Goal: Task Accomplishment & Management: Use online tool/utility

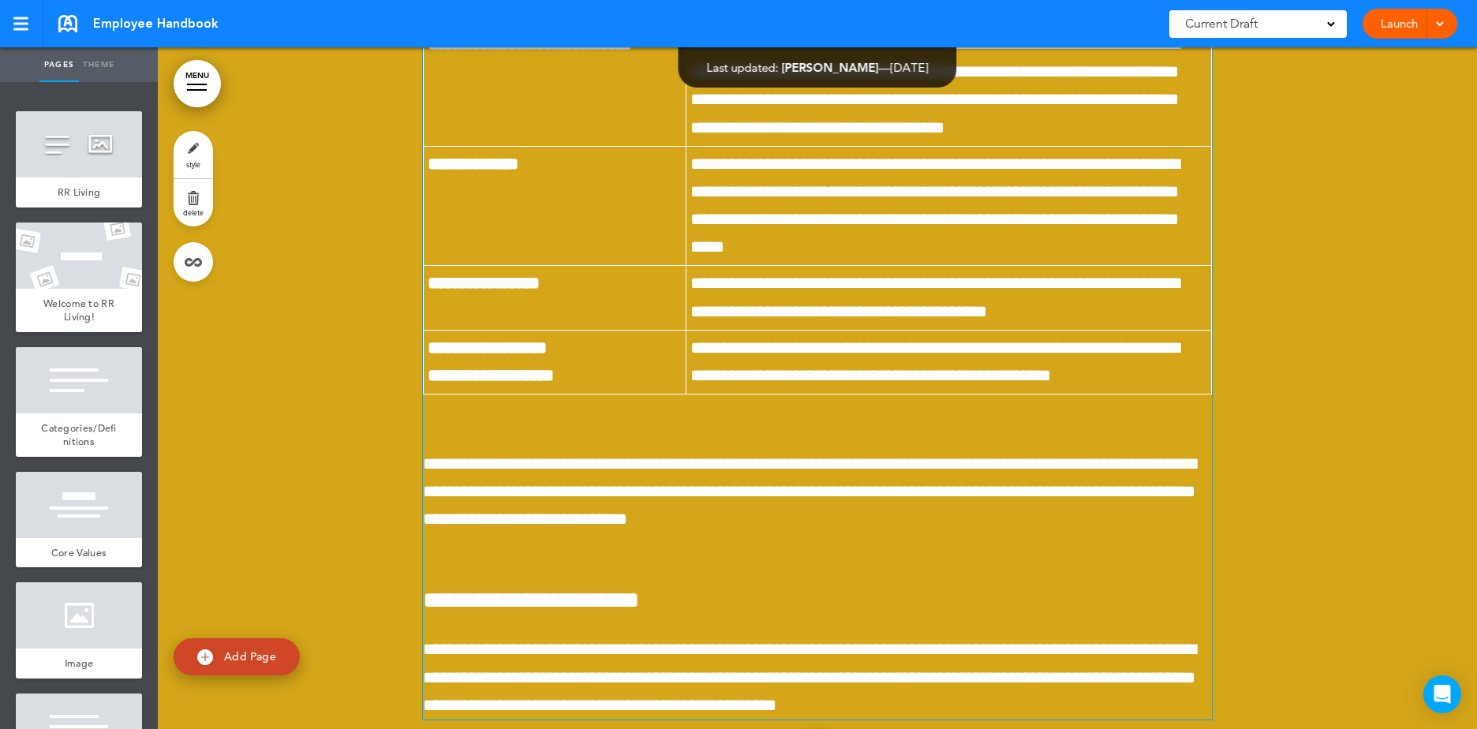
scroll to position [96545, 0]
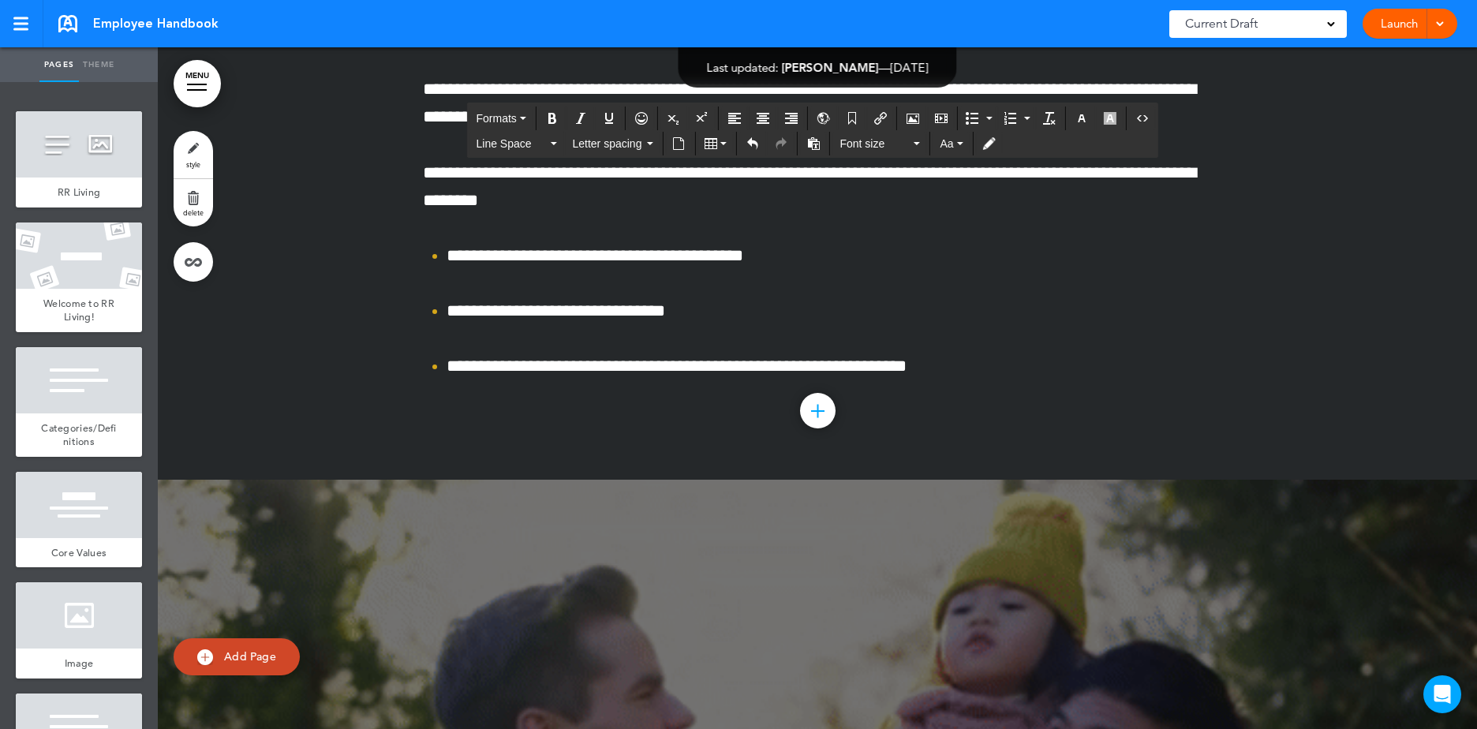
scroll to position [106562, 0]
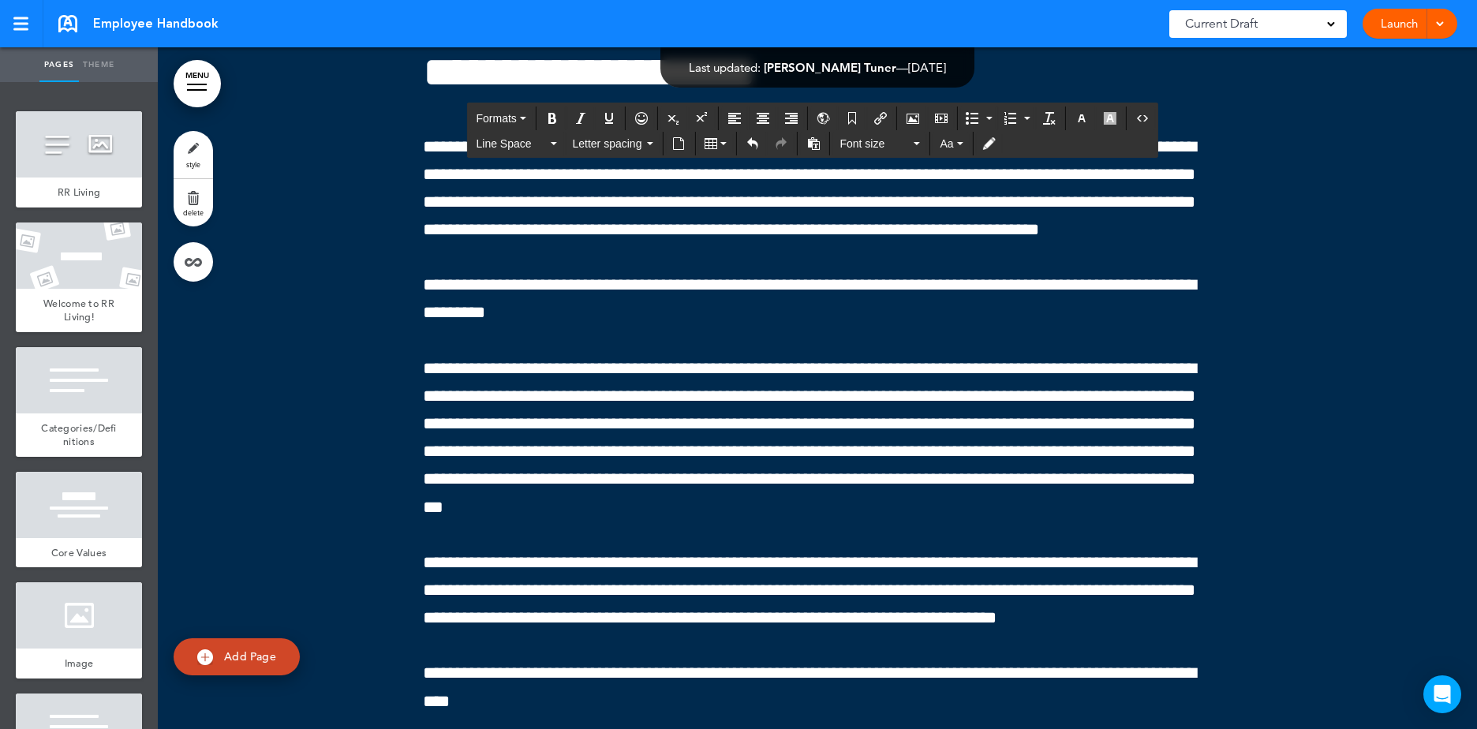
scroll to position [107666, 0]
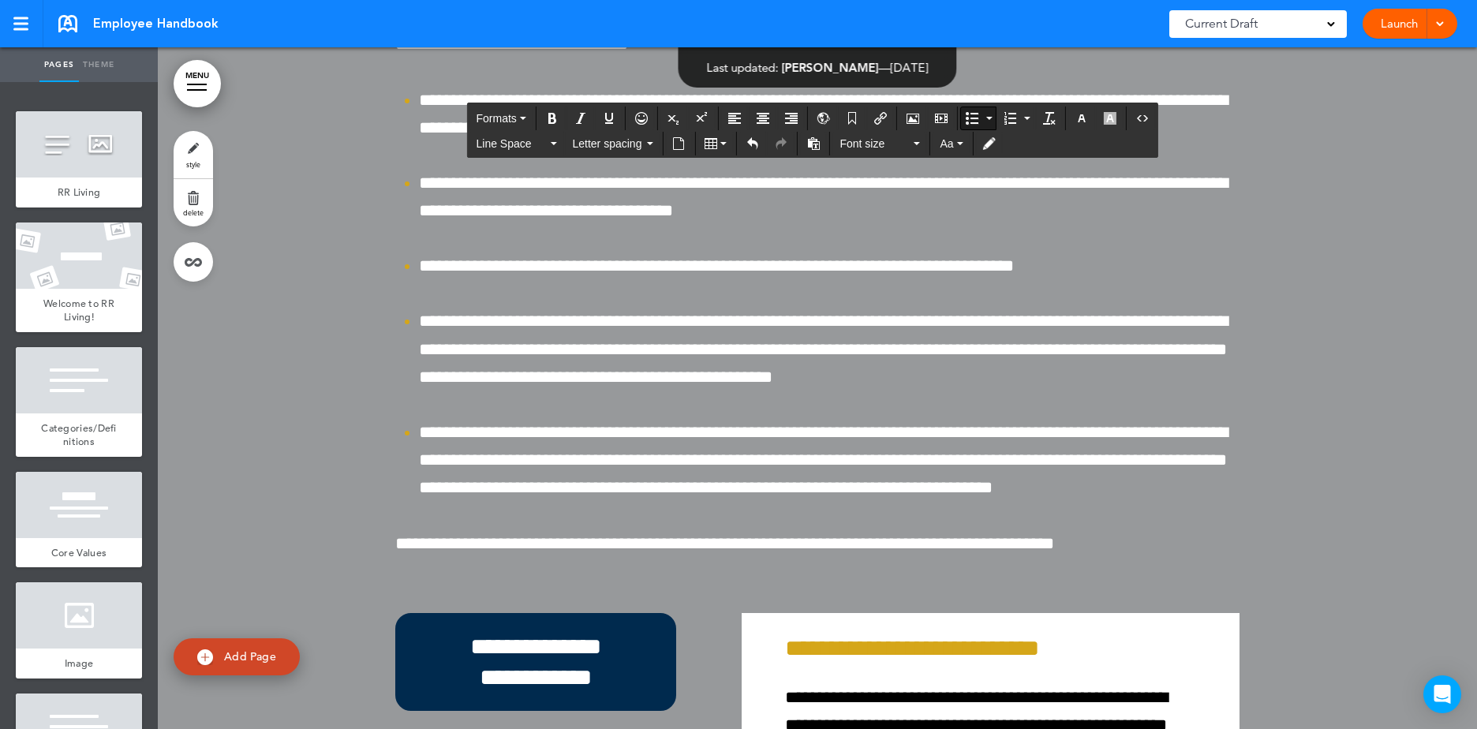
scroll to position [109243, 0]
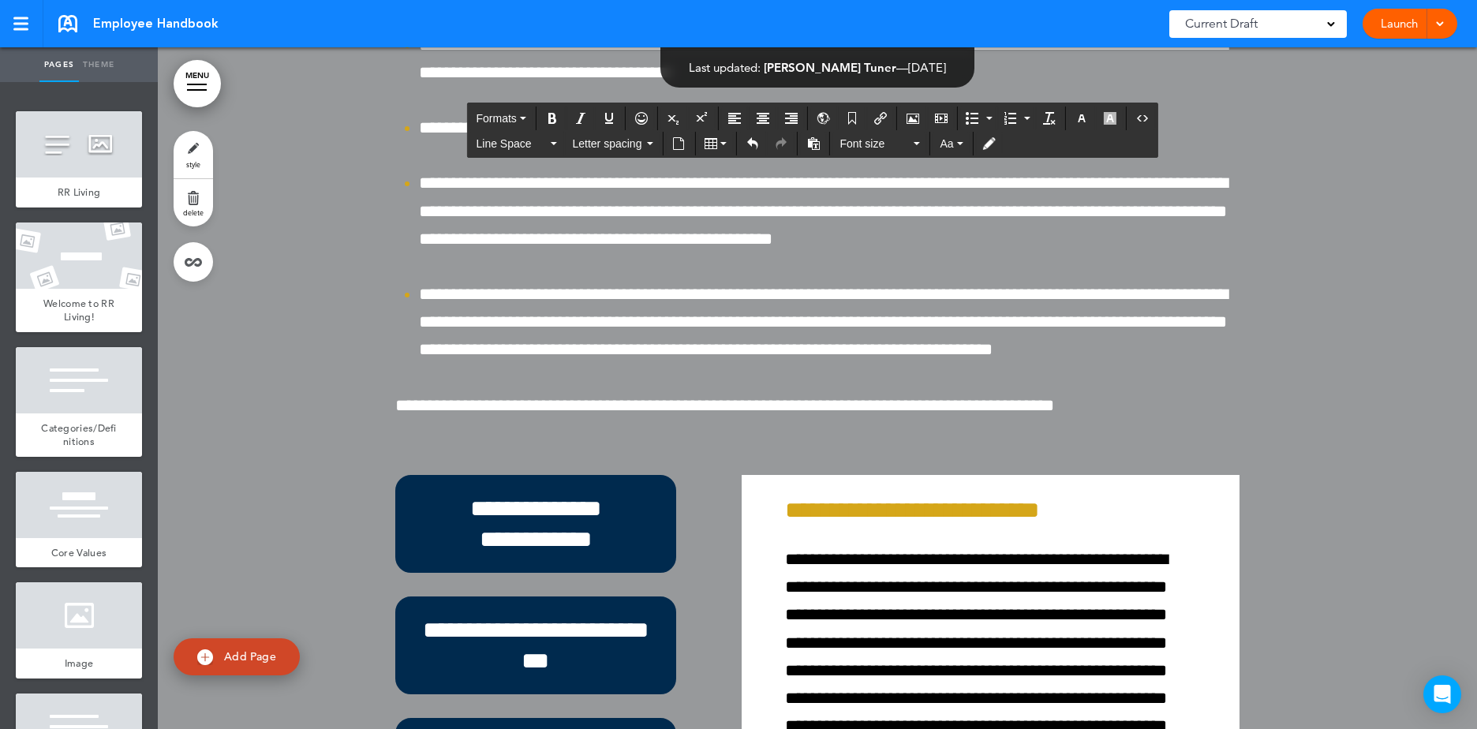
scroll to position [109401, 0]
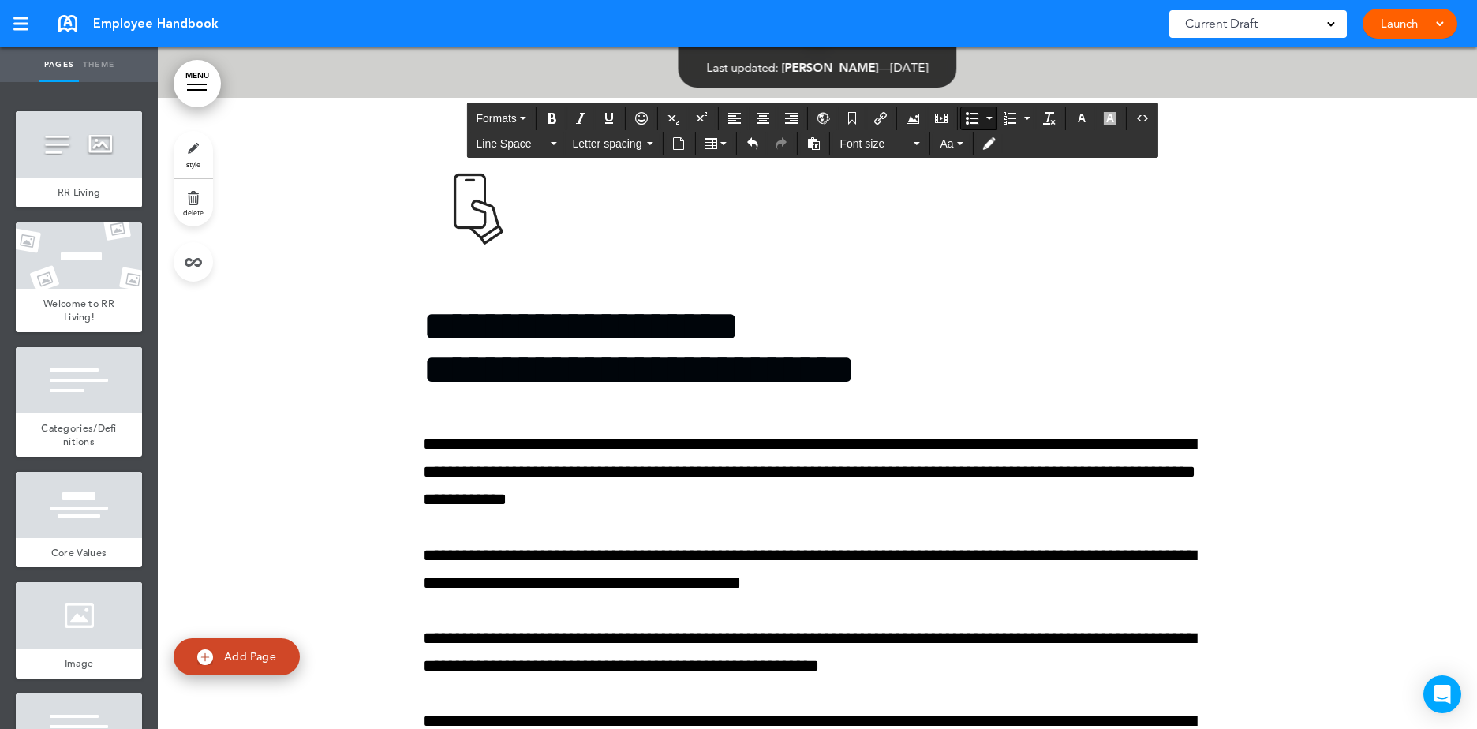
scroll to position [112, 0]
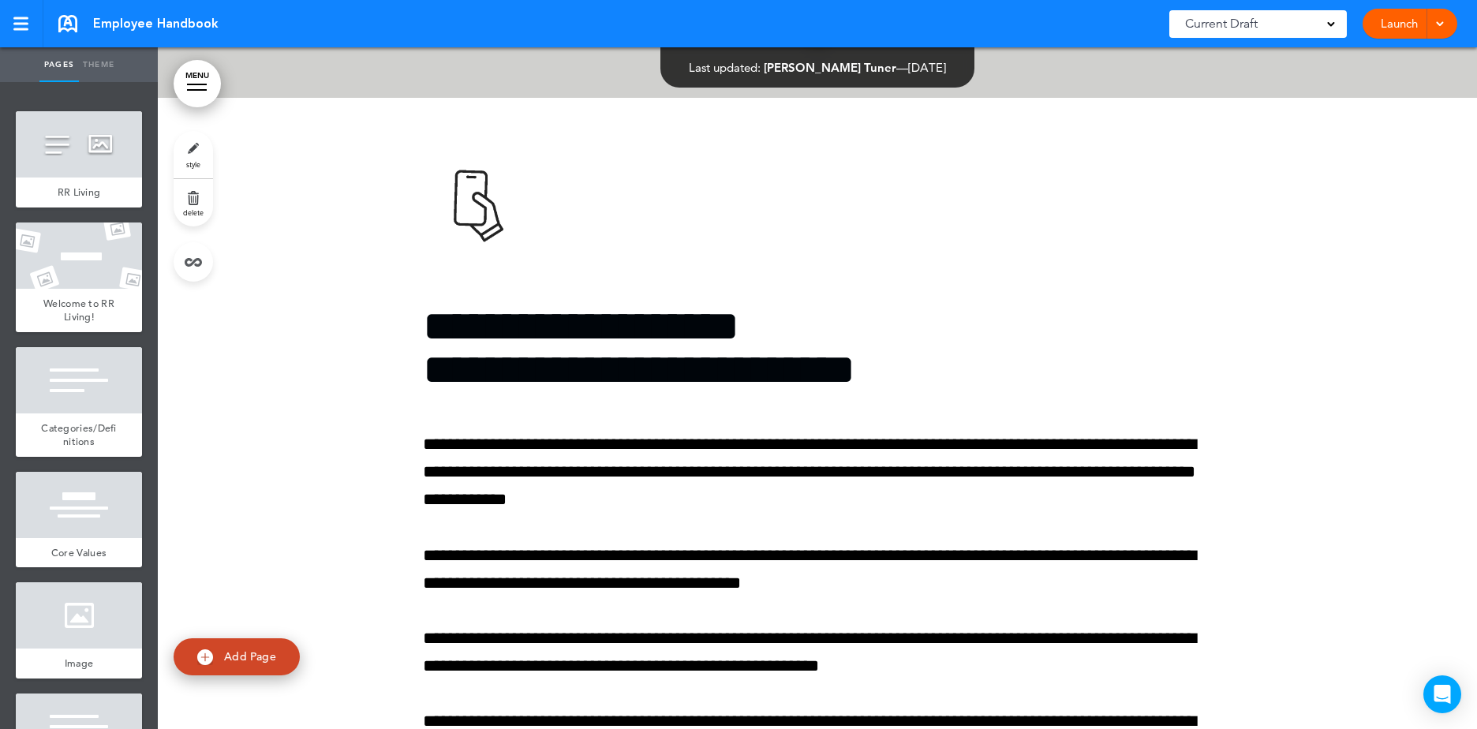
scroll to position [1166, 0]
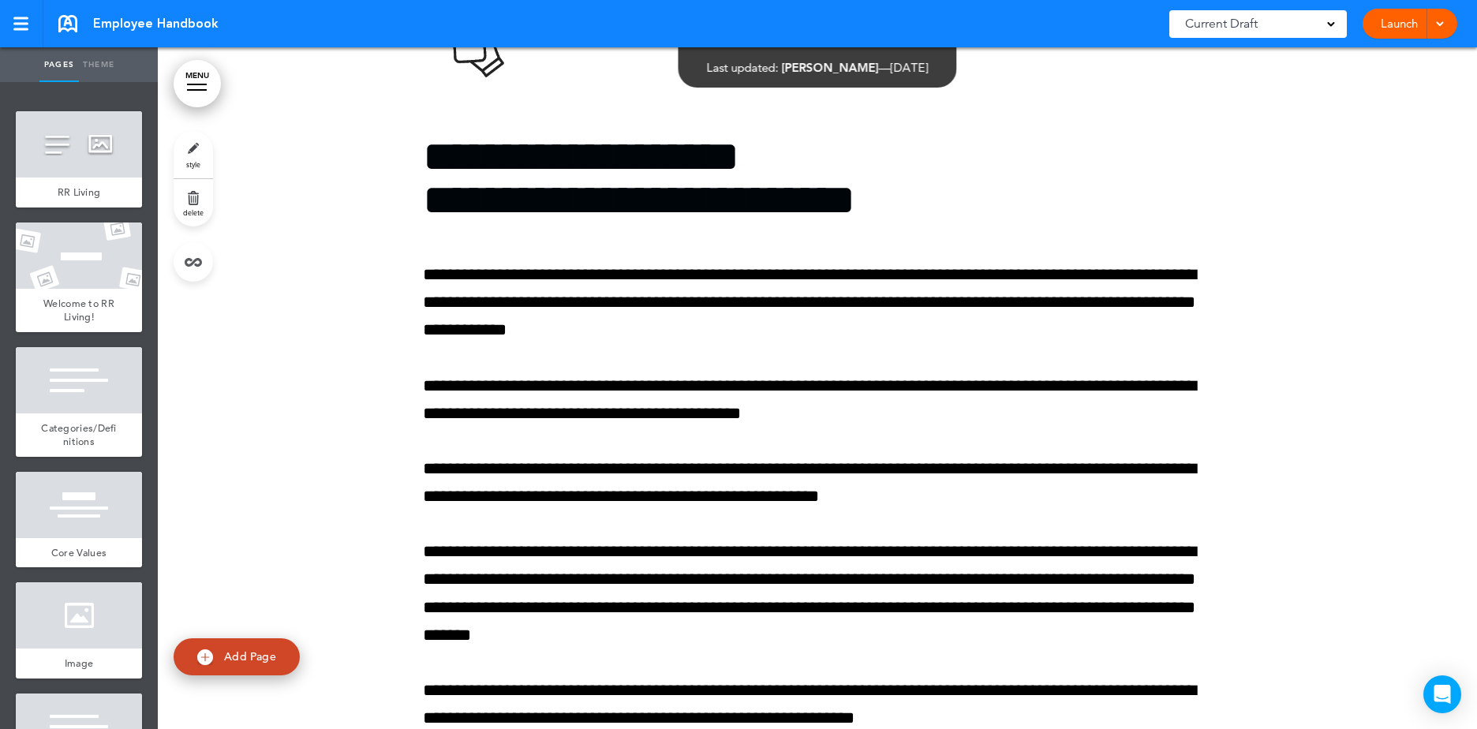
scroll to position [110900, 0]
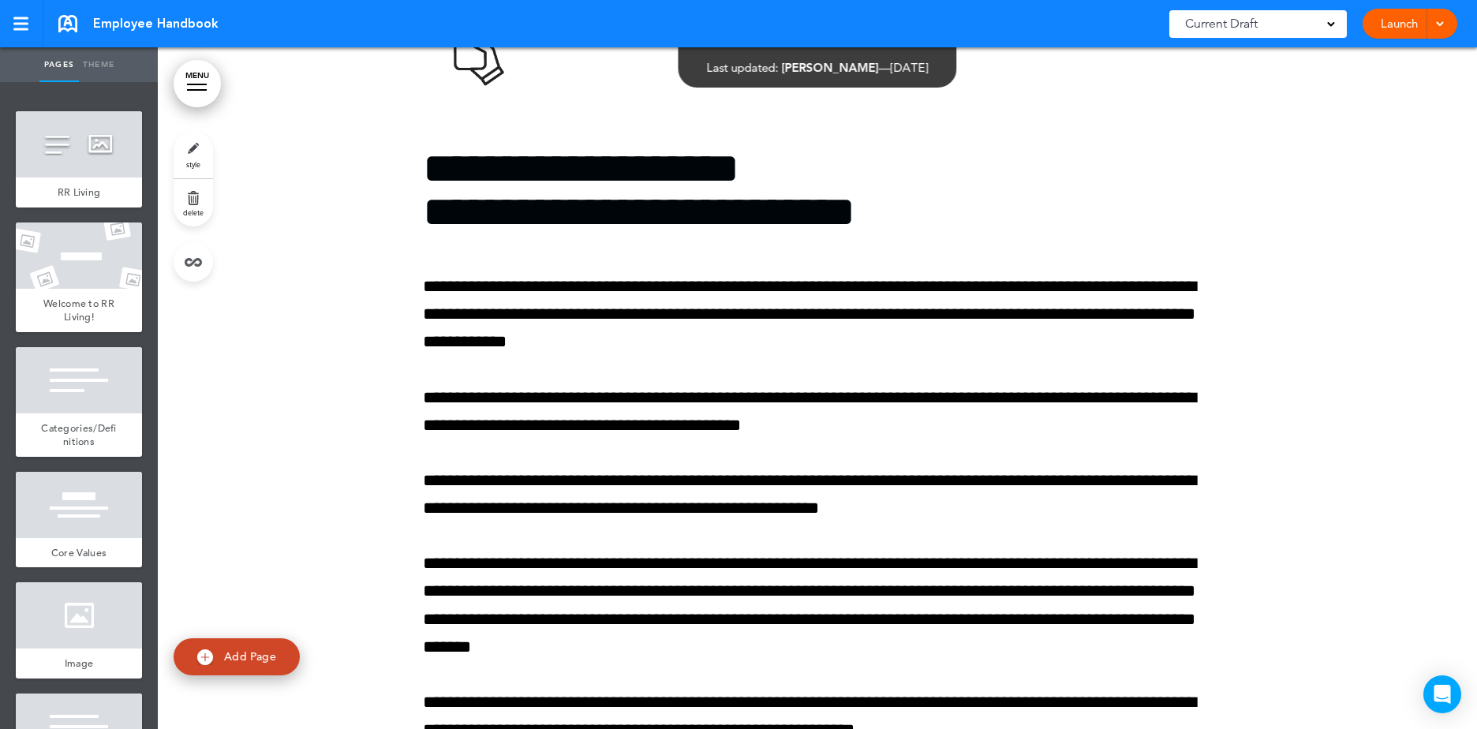
scroll to position [360, 0]
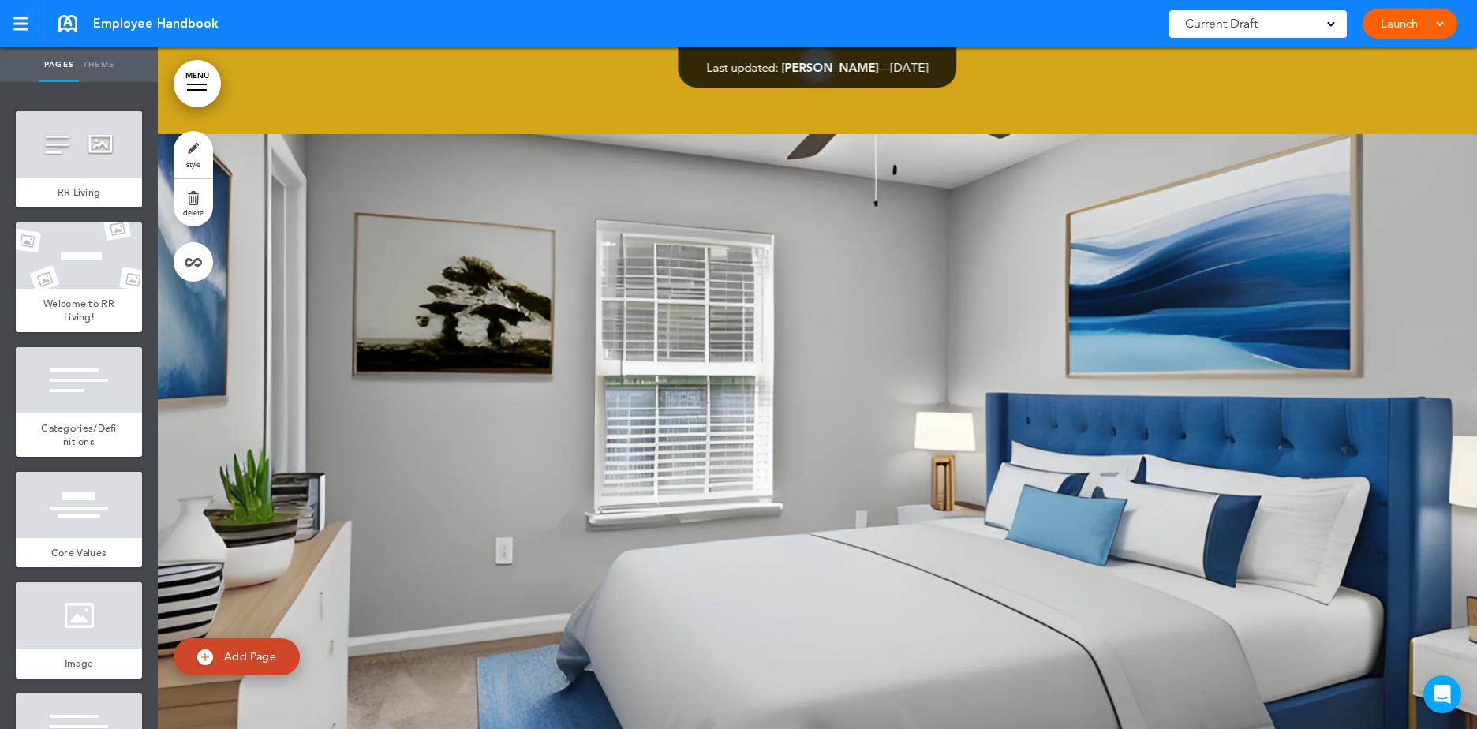
scroll to position [112635, 0]
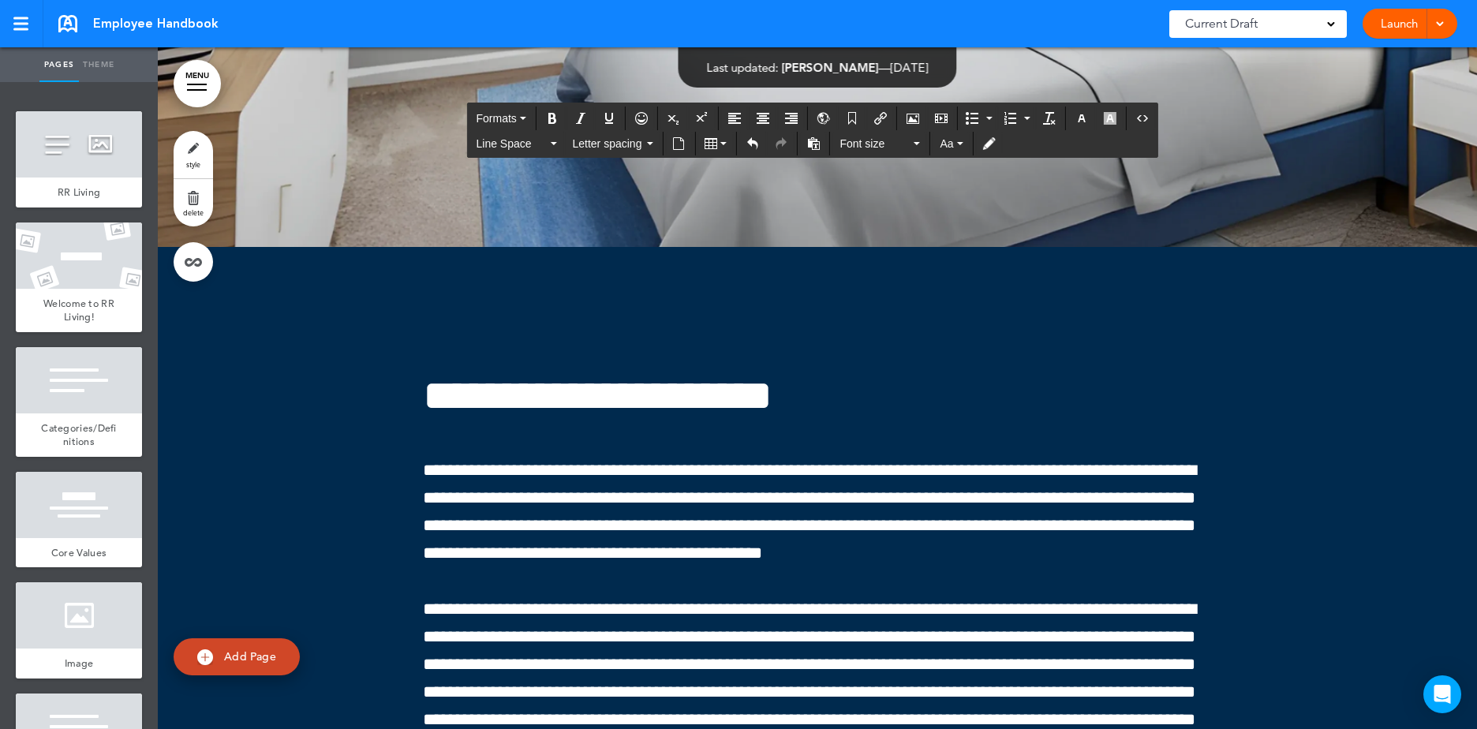
scroll to position [113108, 0]
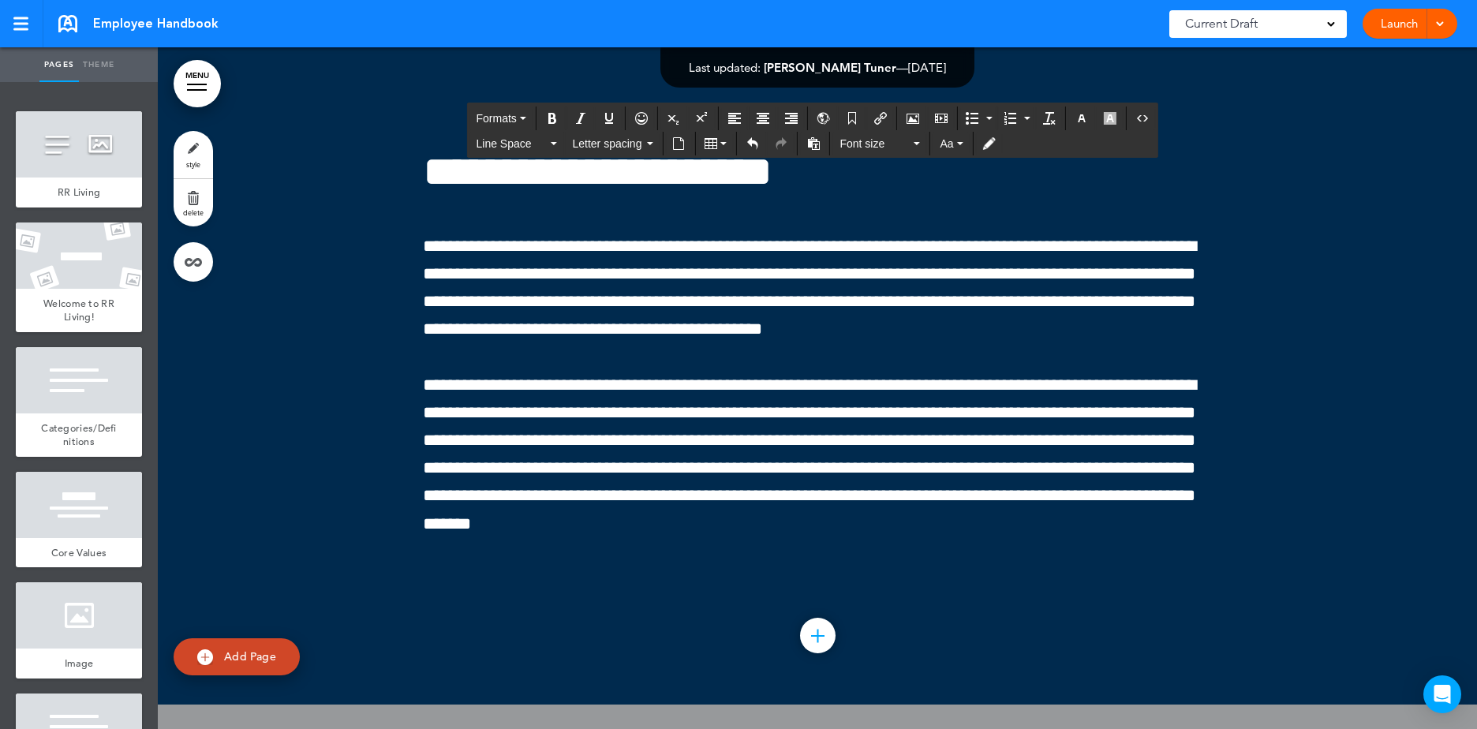
scroll to position [113345, 0]
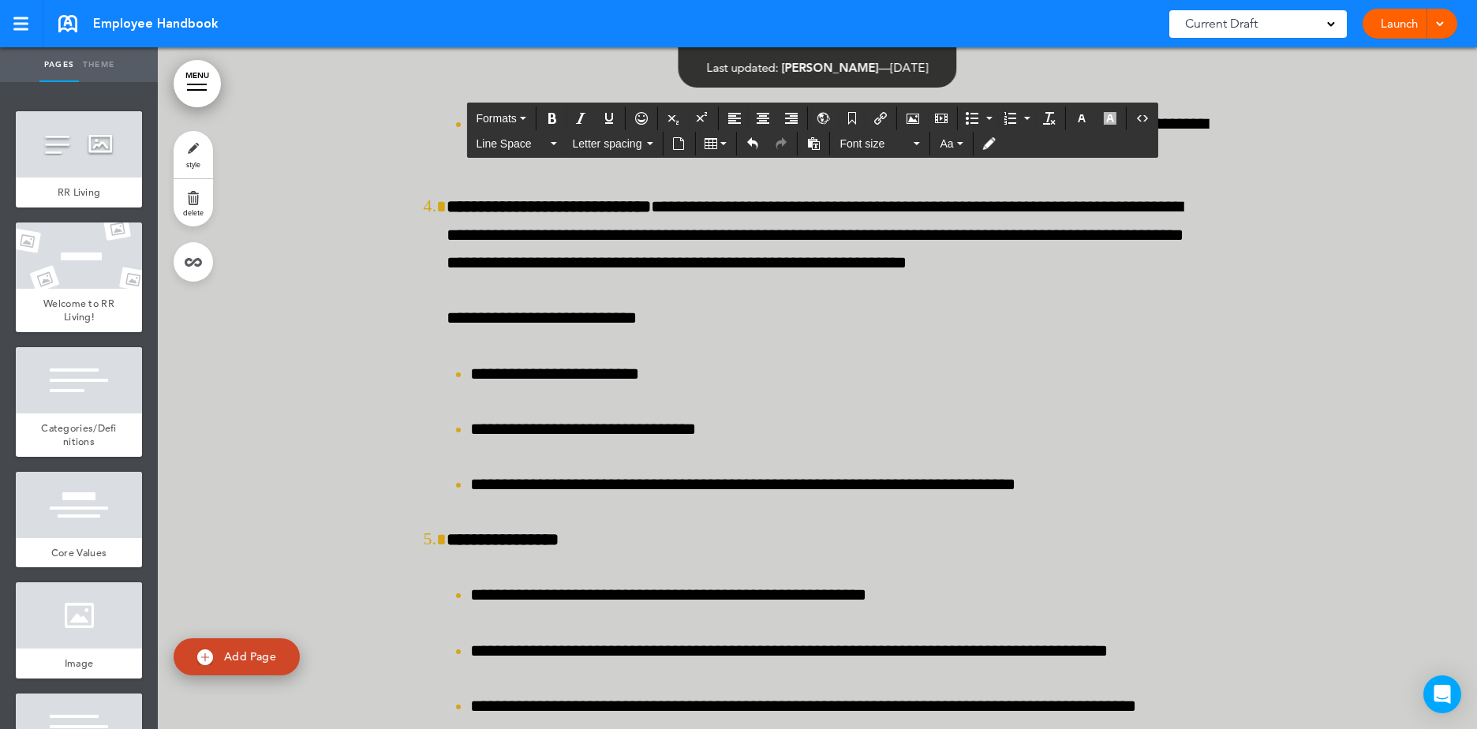
scroll to position [115317, 0]
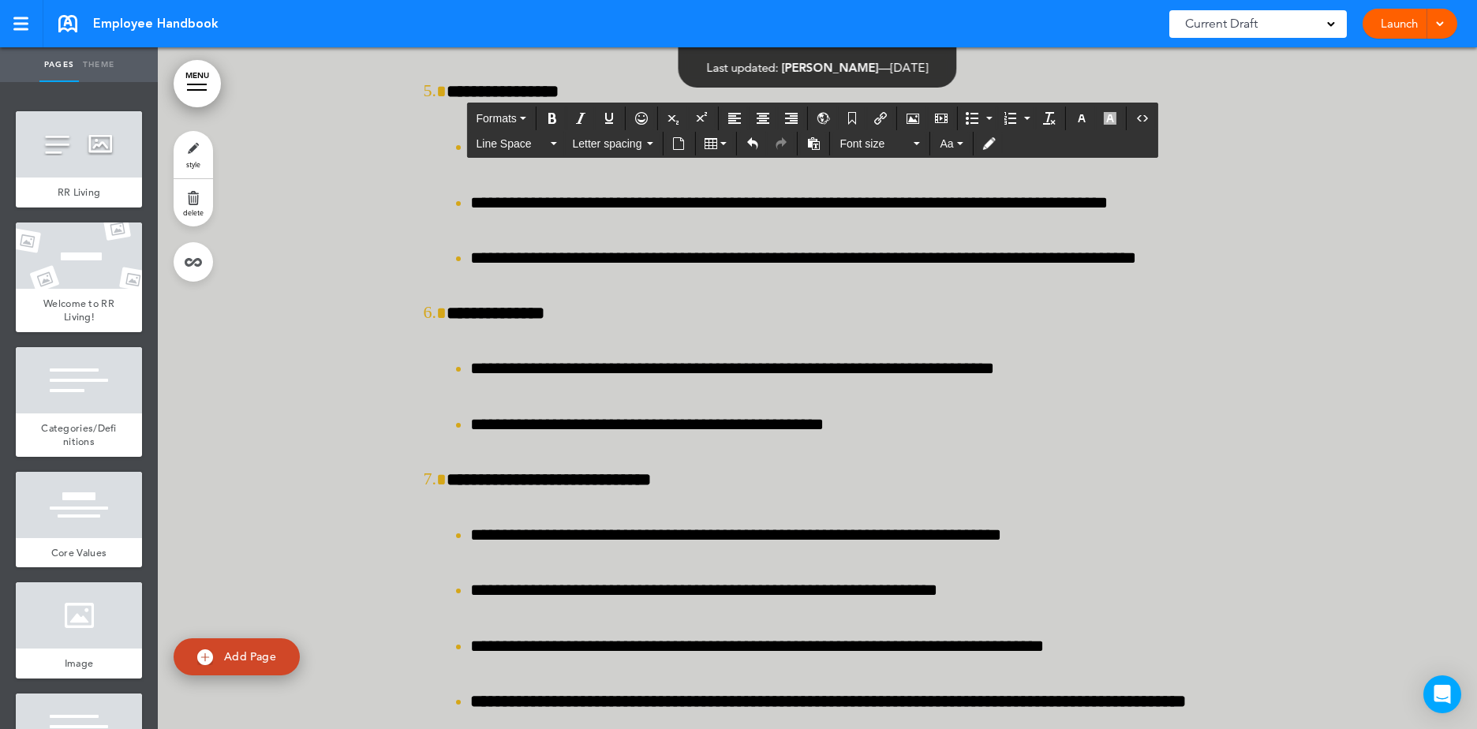
scroll to position [115948, 0]
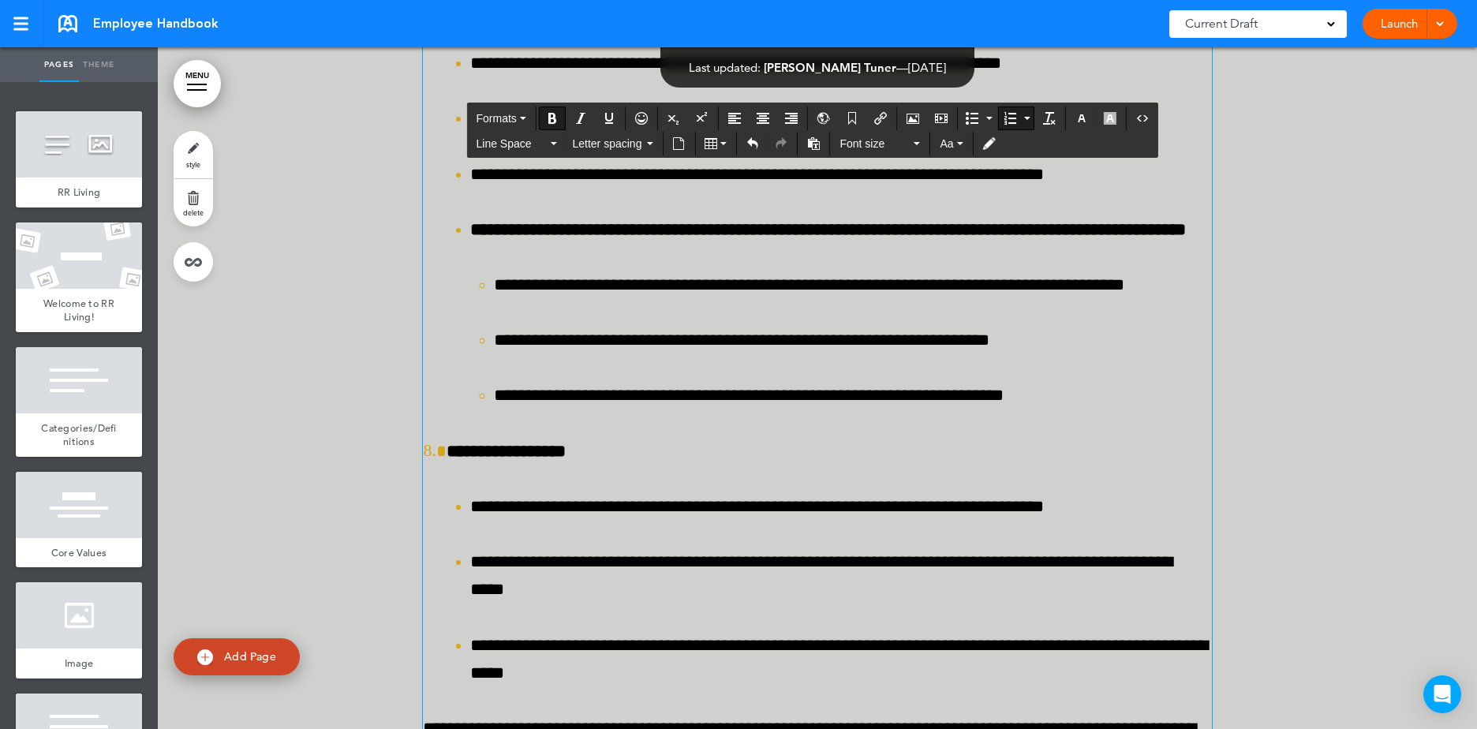
scroll to position [116105, 0]
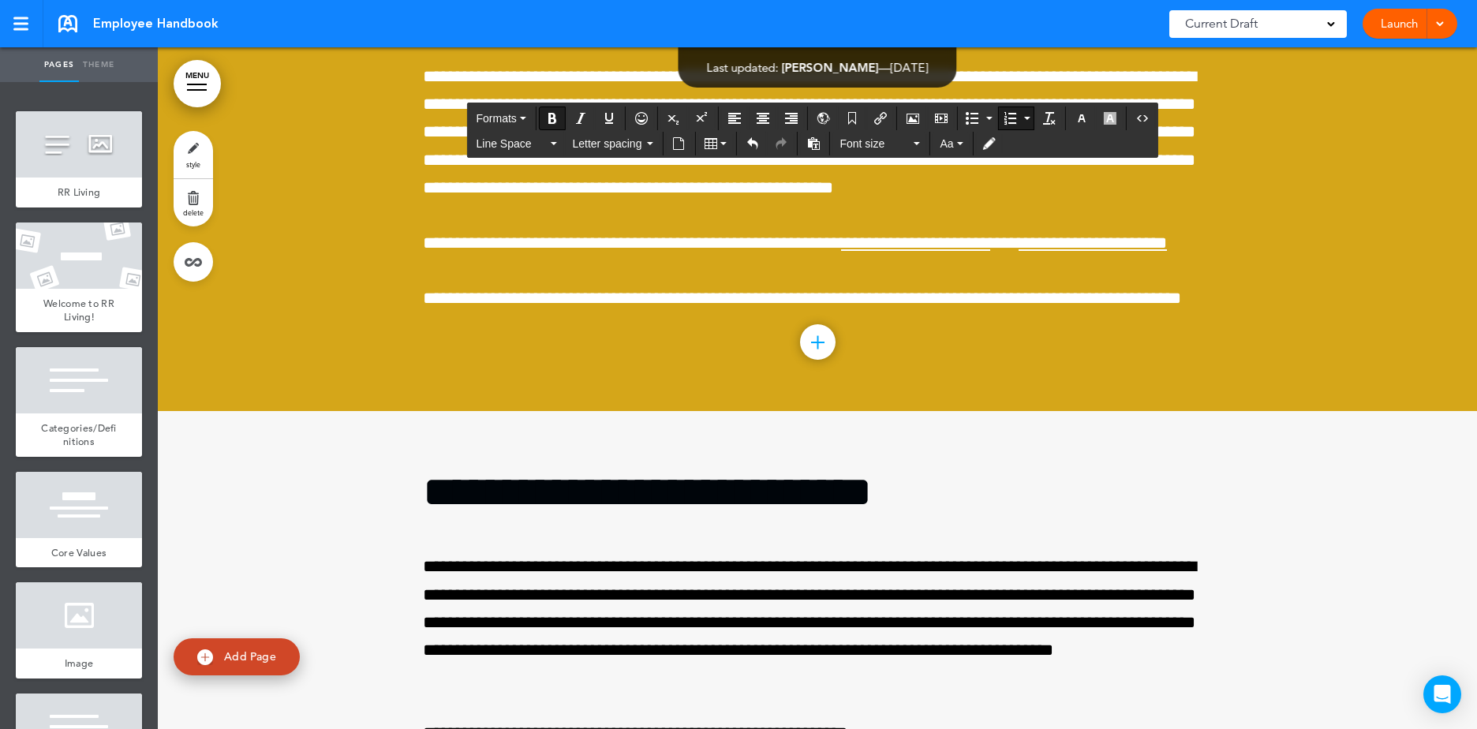
scroll to position [122652, 0]
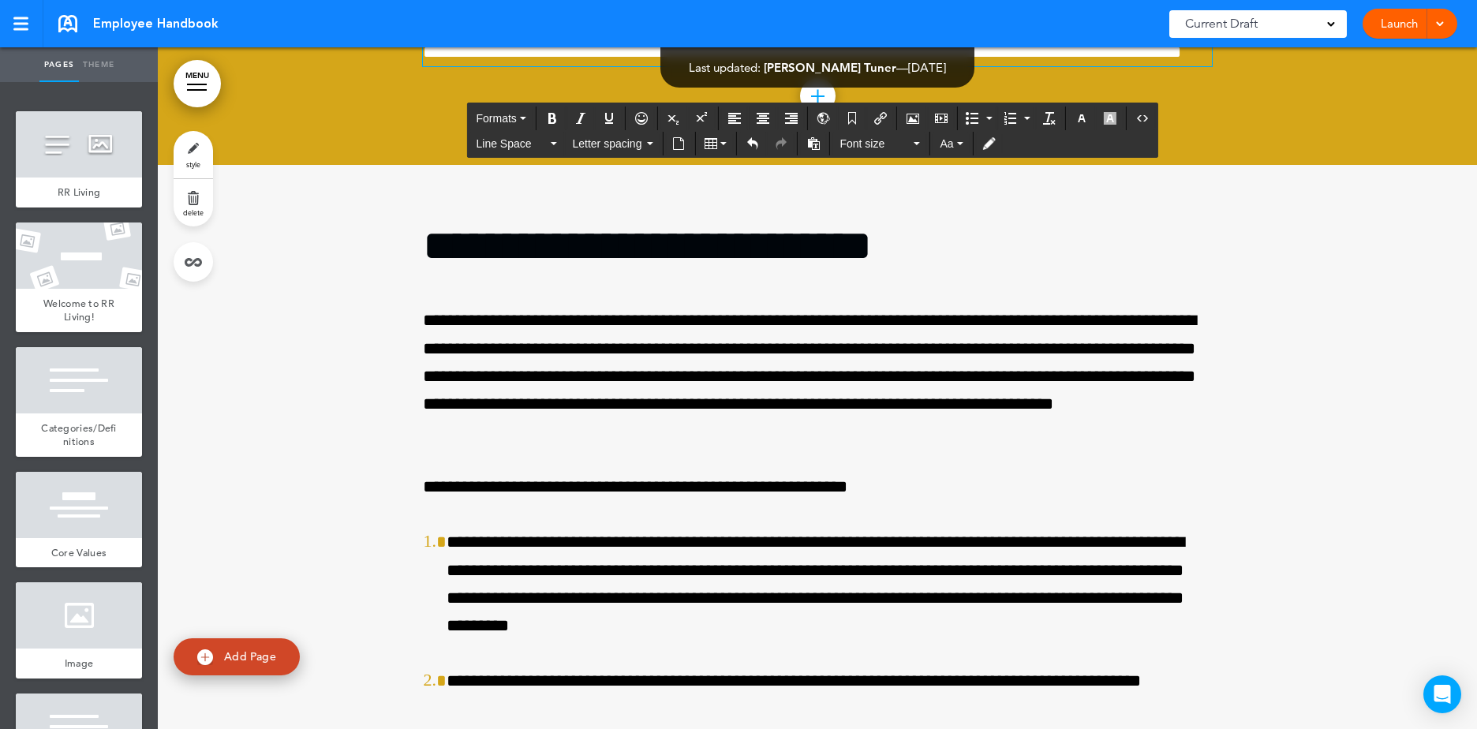
scroll to position [122888, 0]
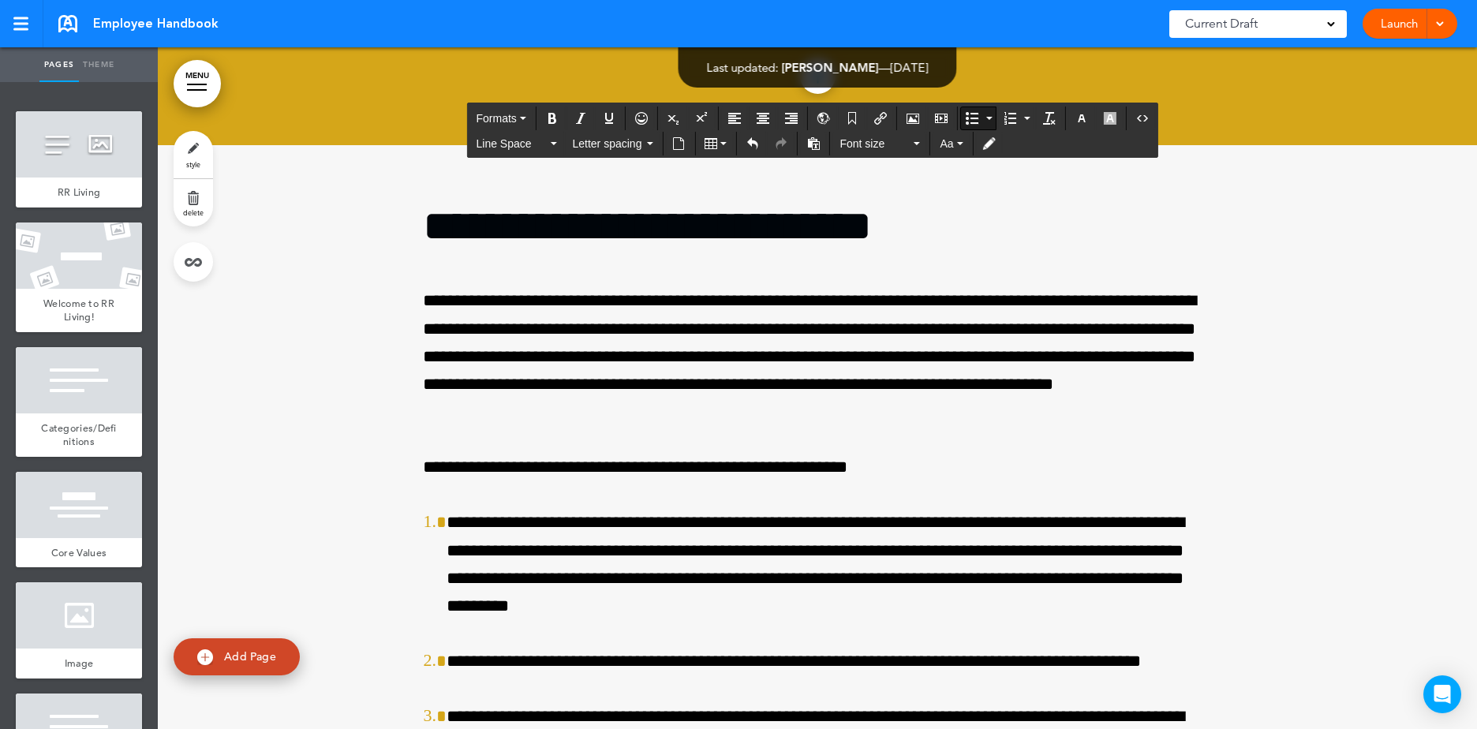
scroll to position [123046, 0]
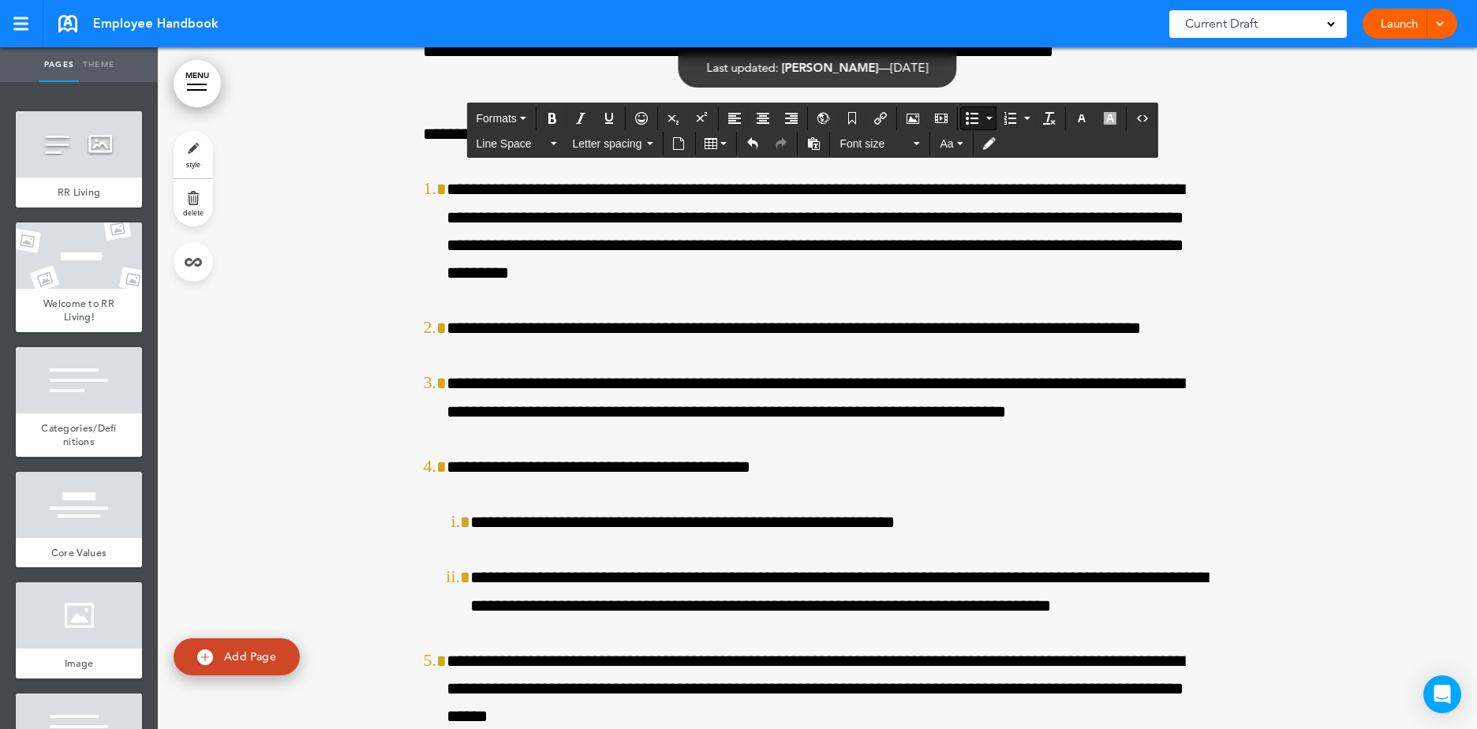
scroll to position [123204, 0]
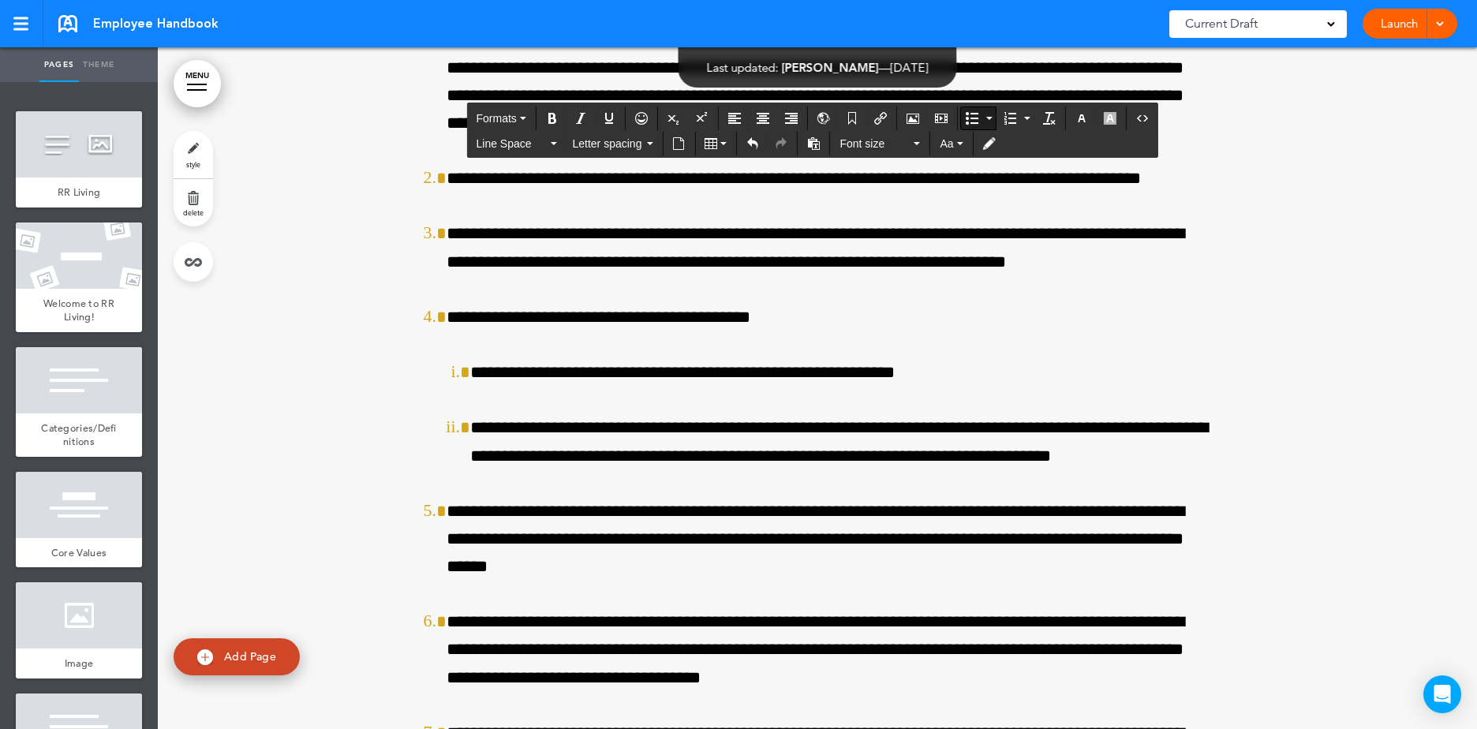
scroll to position [123362, 0]
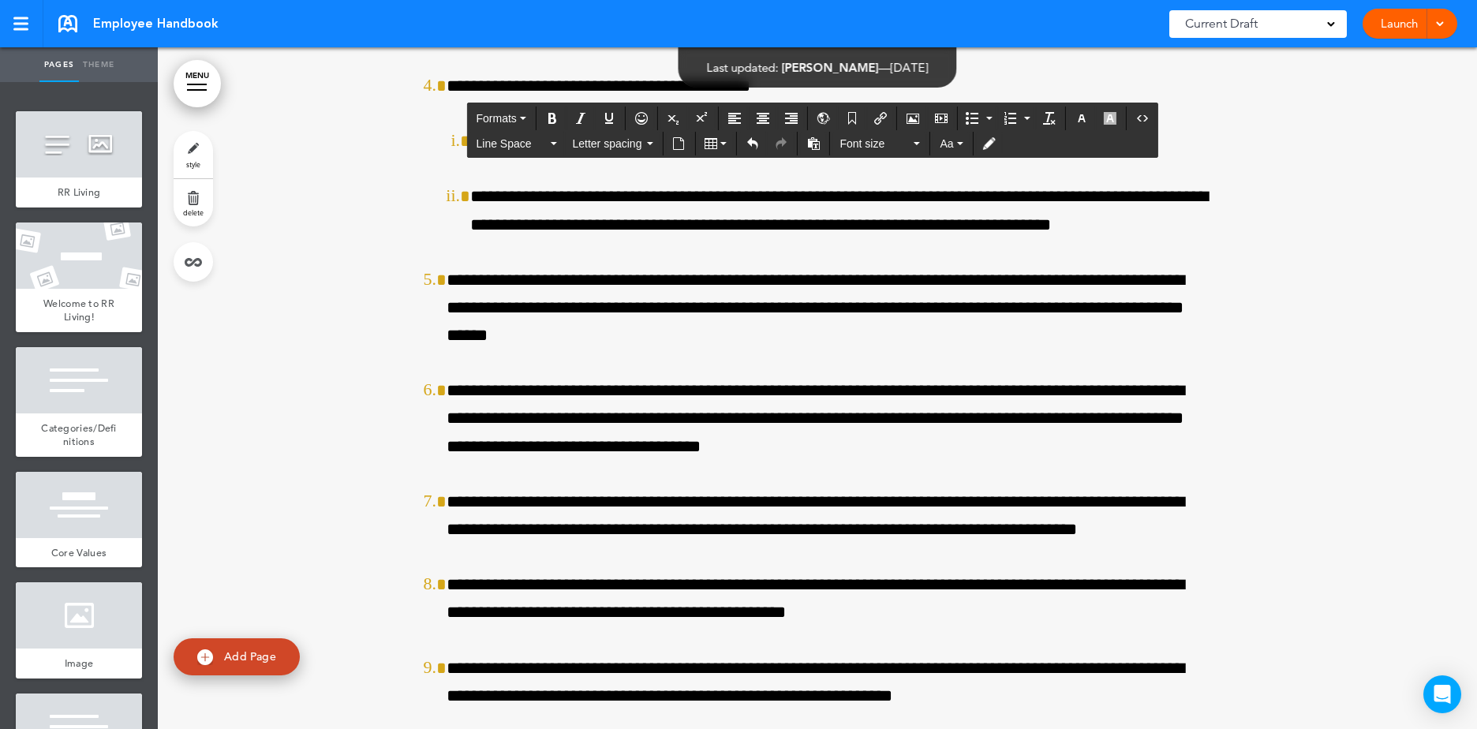
scroll to position [123598, 0]
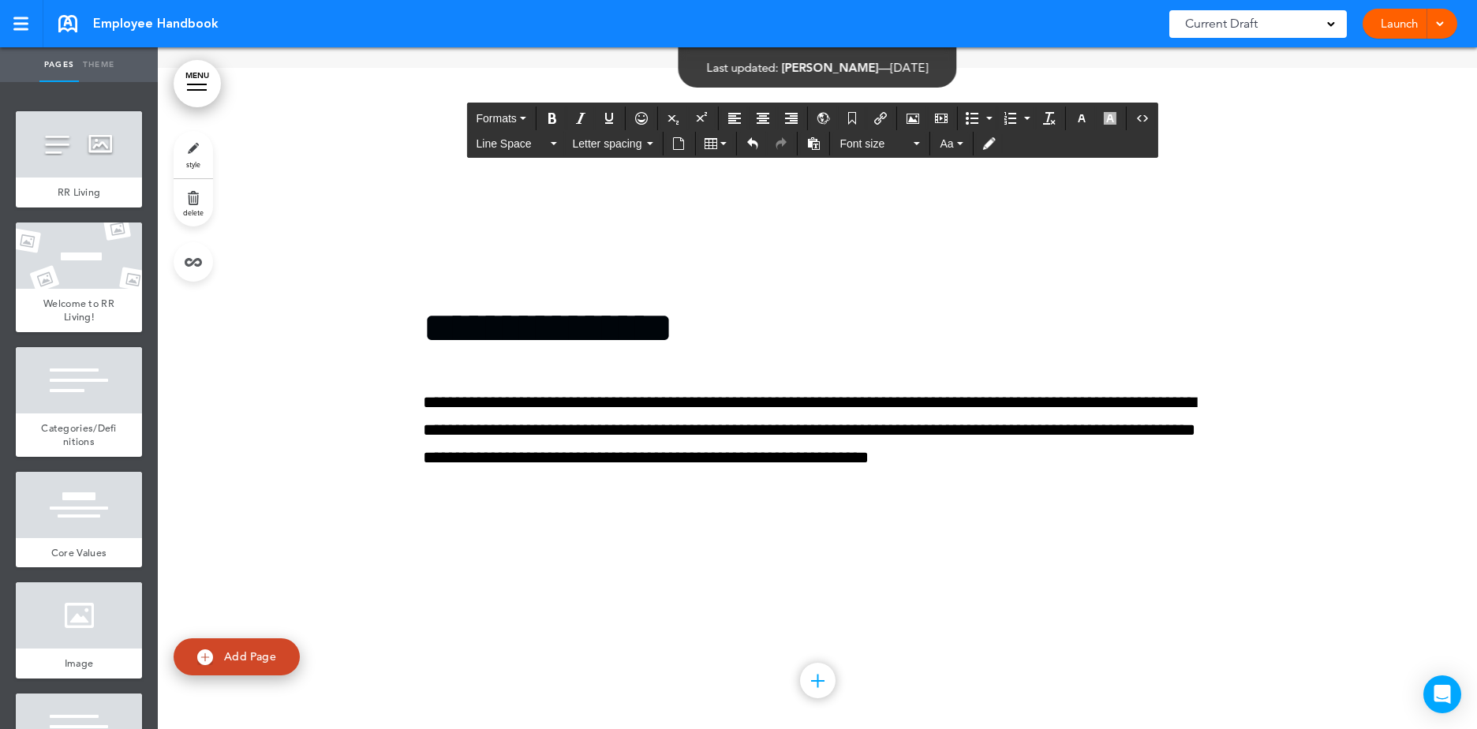
scroll to position [124387, 0]
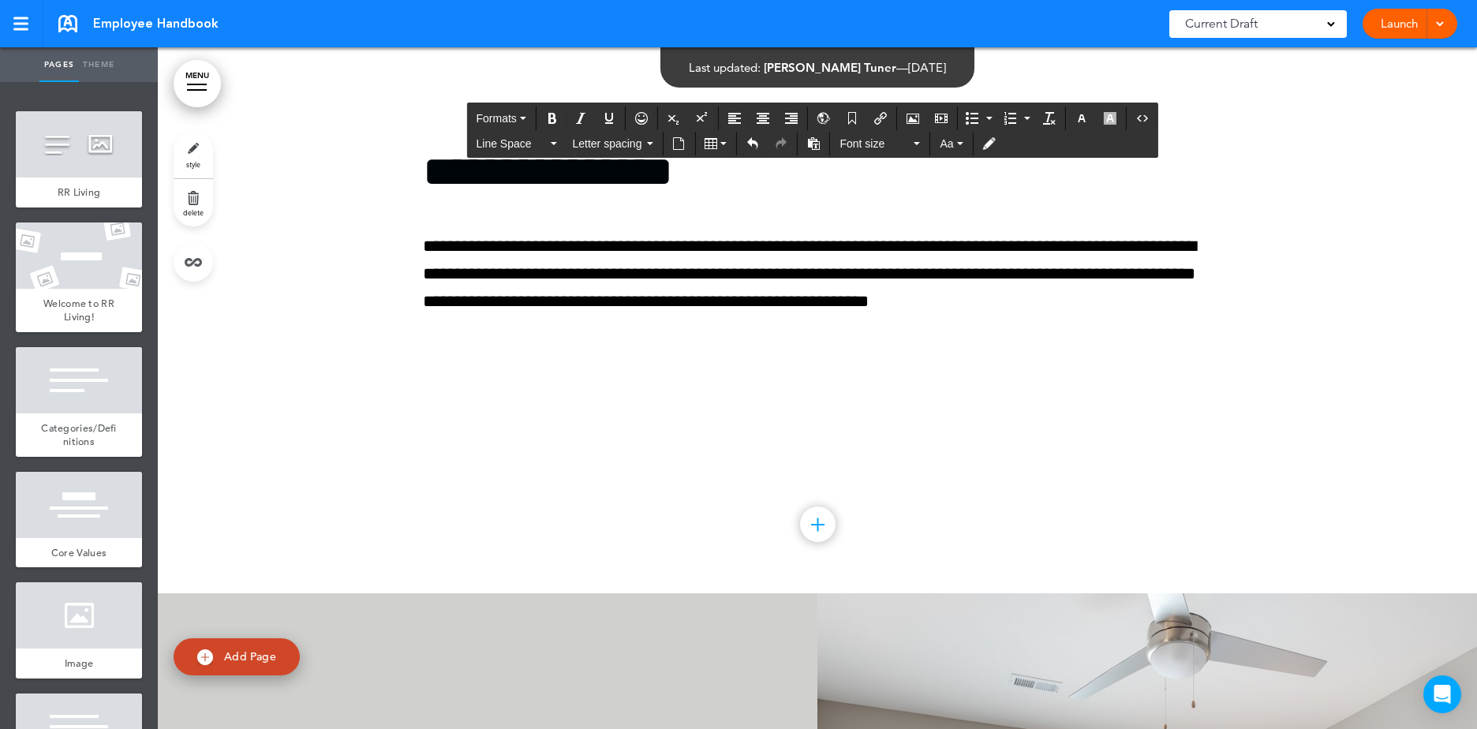
scroll to position [124545, 0]
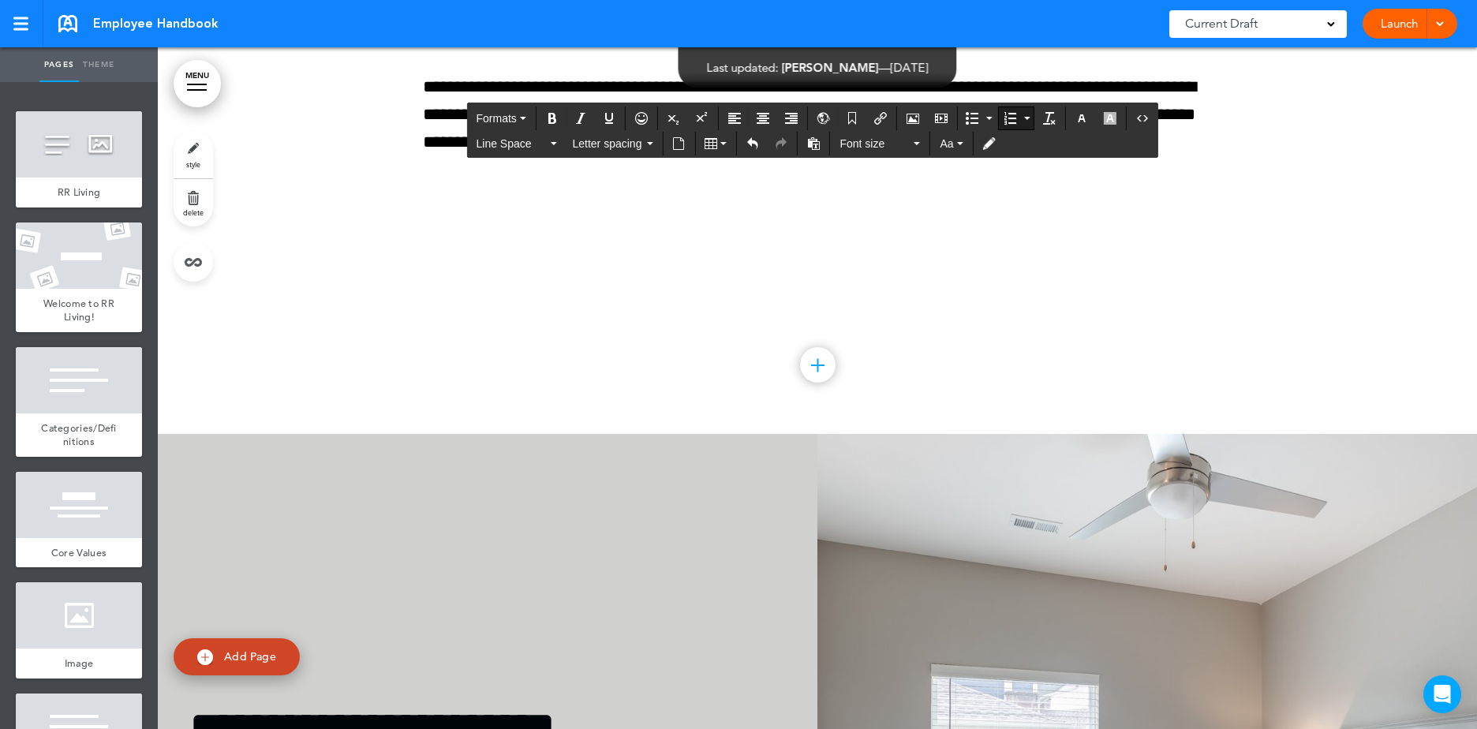
scroll to position [124702, 0]
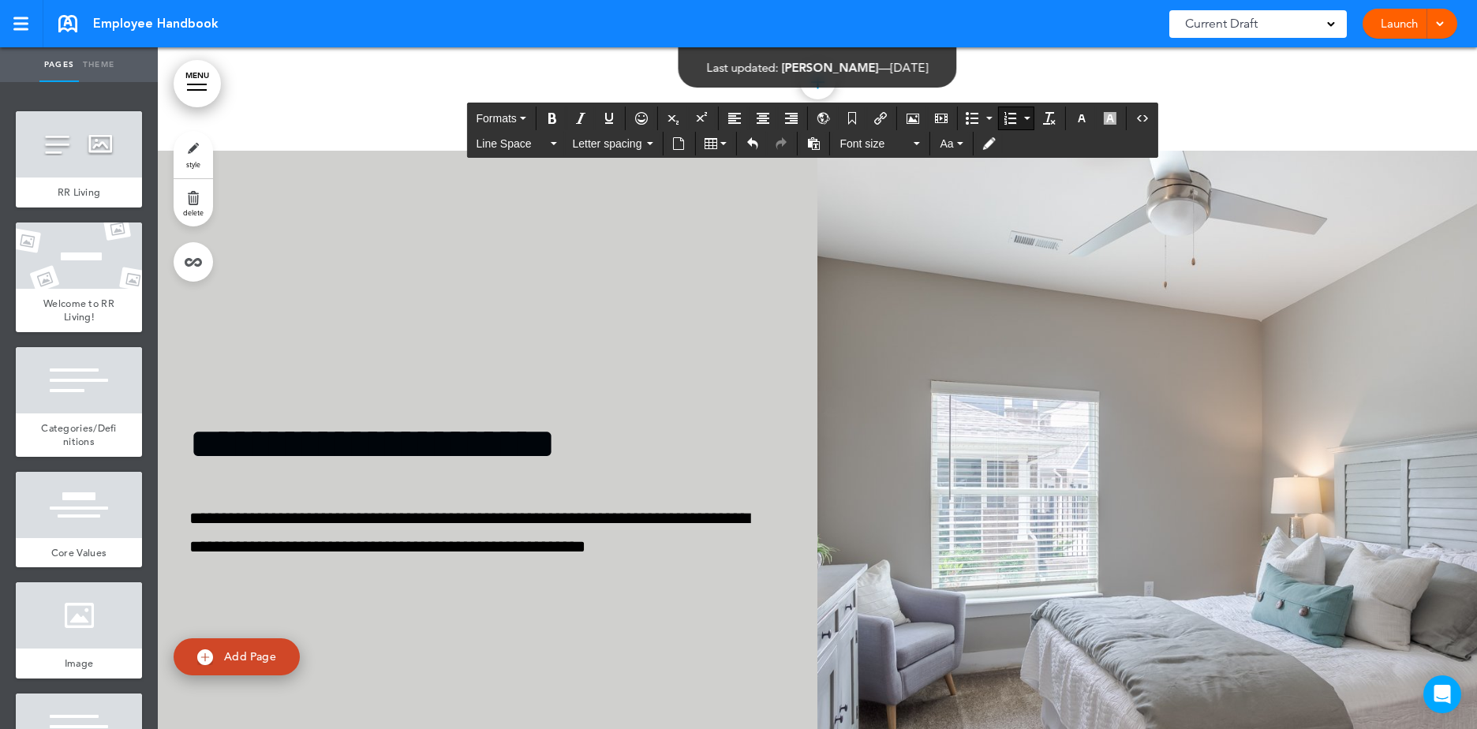
scroll to position [125018, 0]
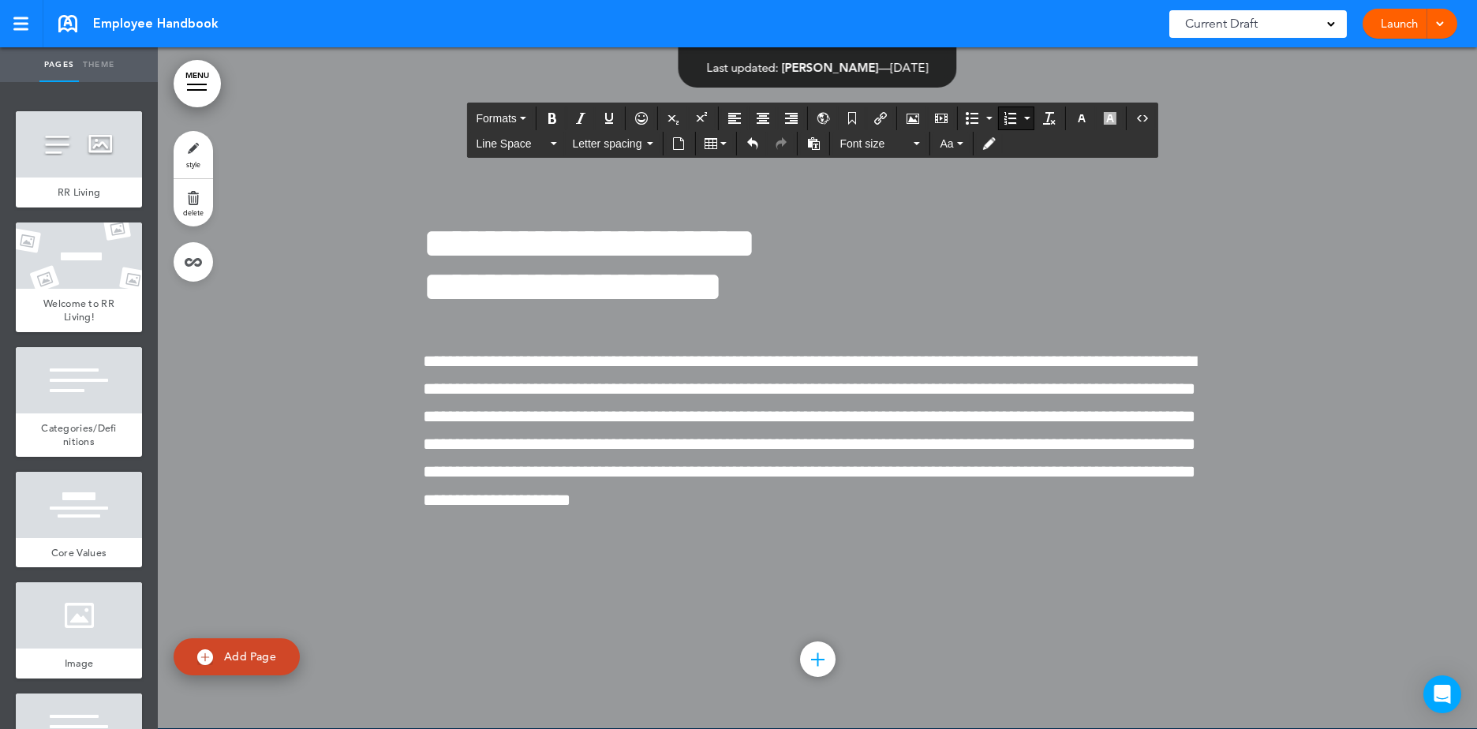
scroll to position [125807, 0]
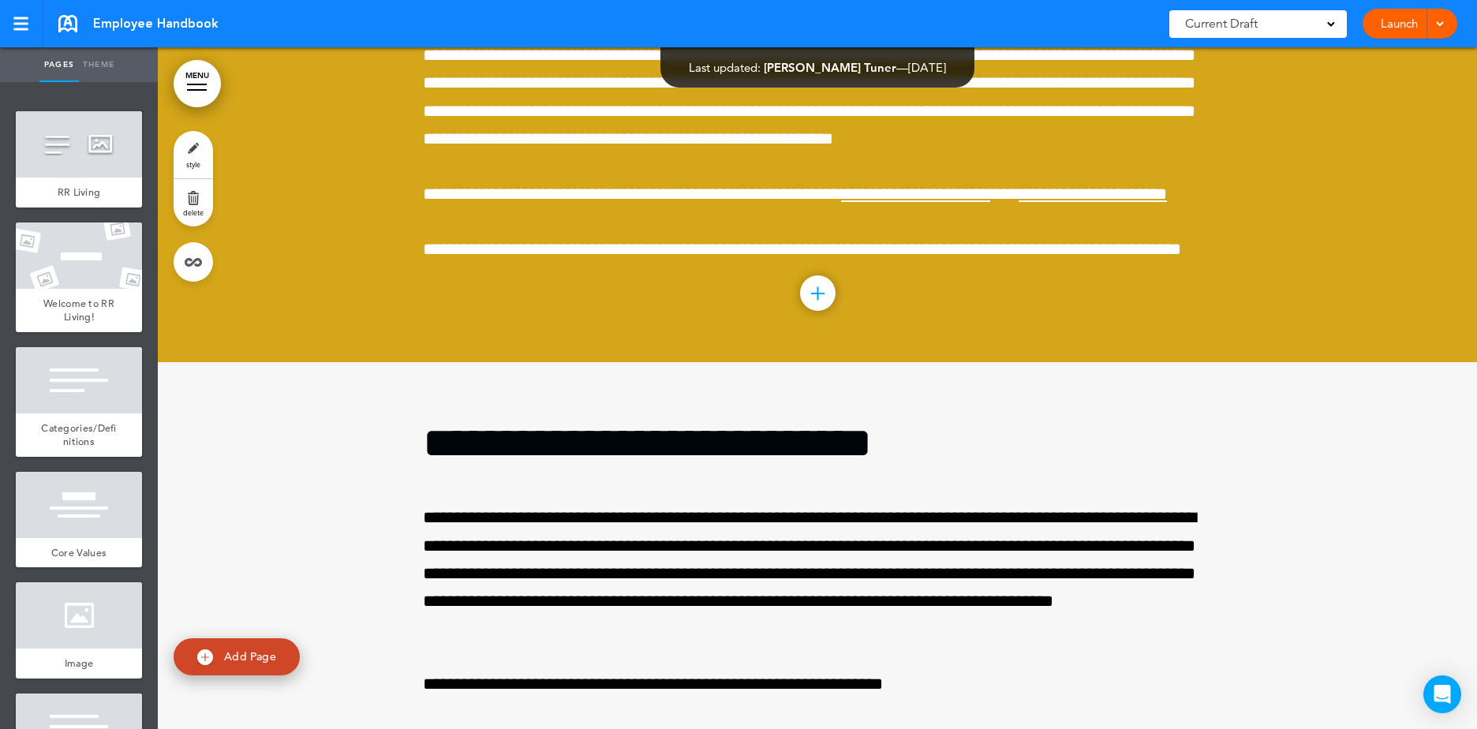
scroll to position [122652, 0]
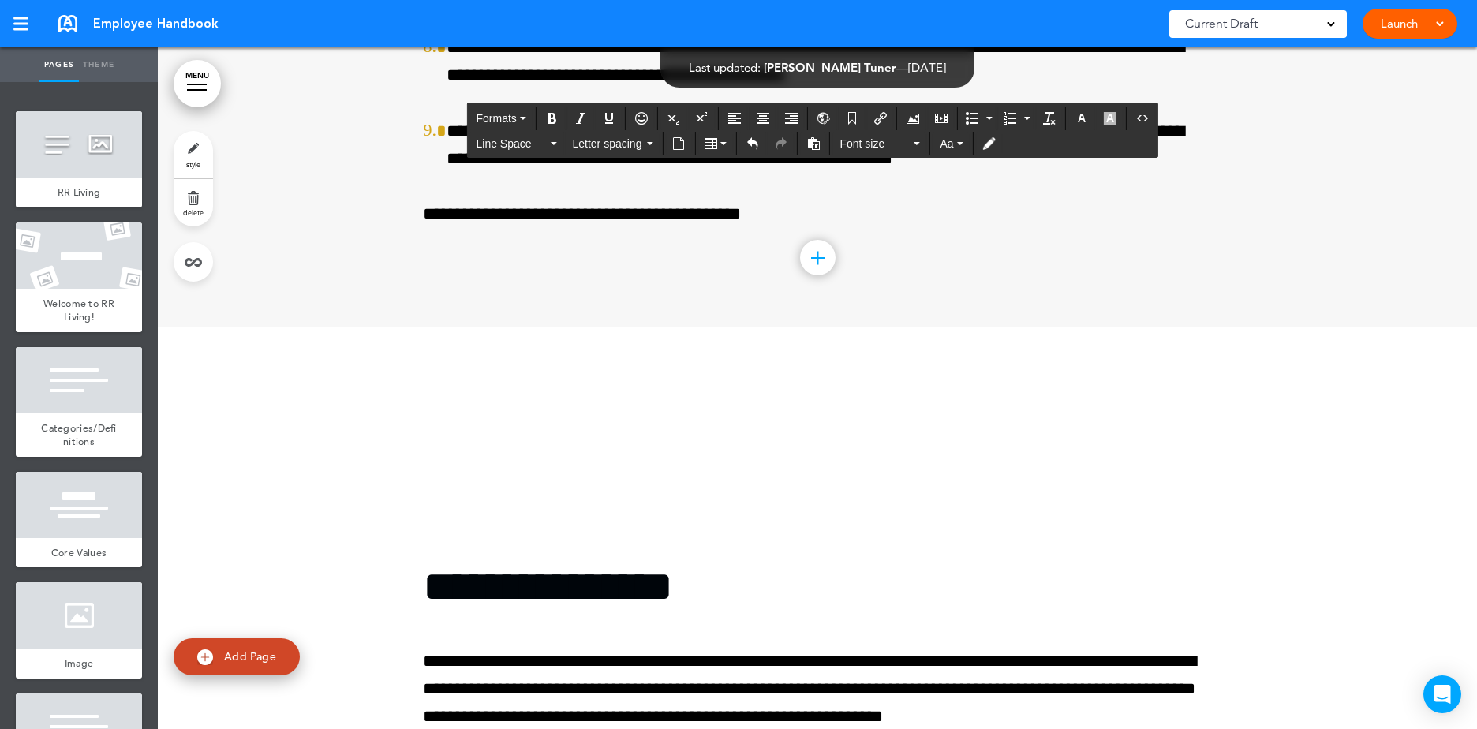
scroll to position [124150, 0]
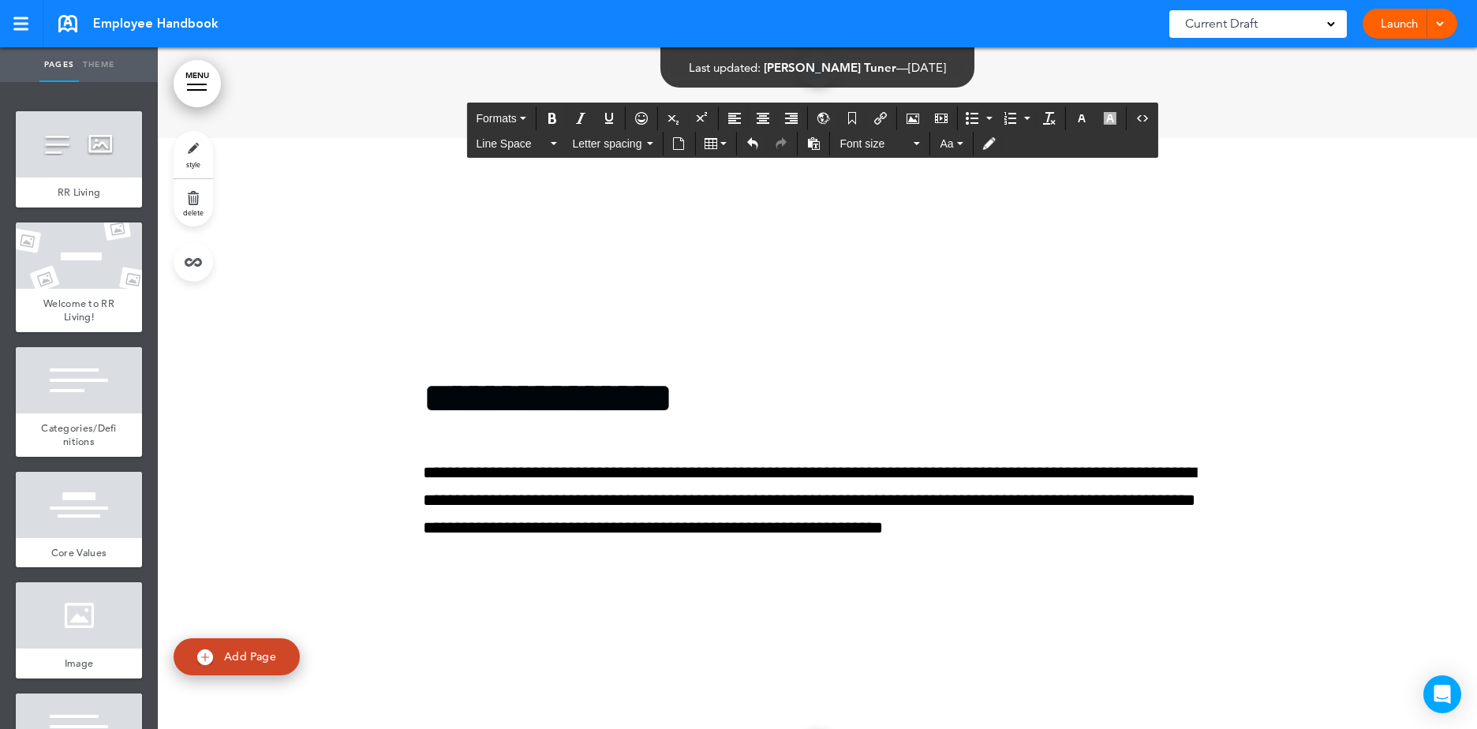
scroll to position [124387, 0]
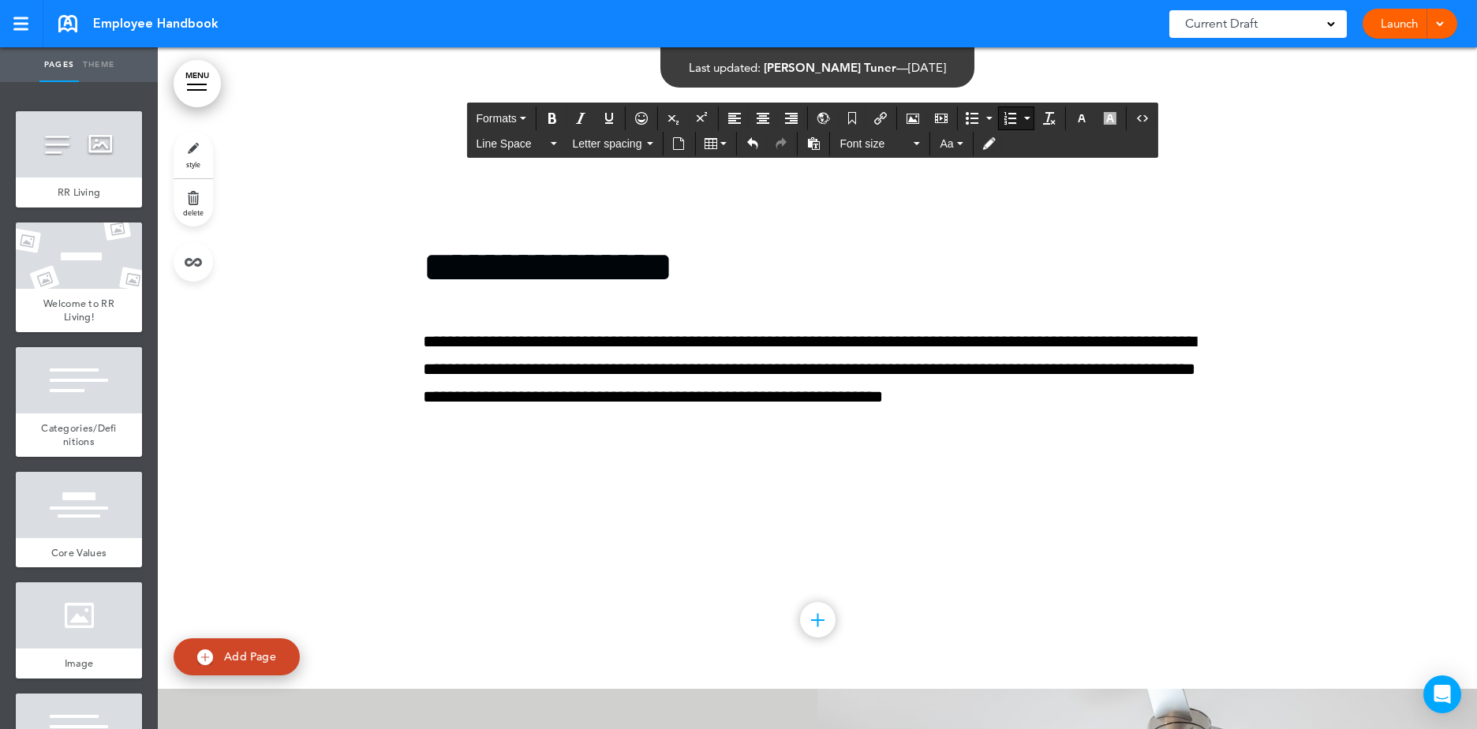
scroll to position [124466, 0]
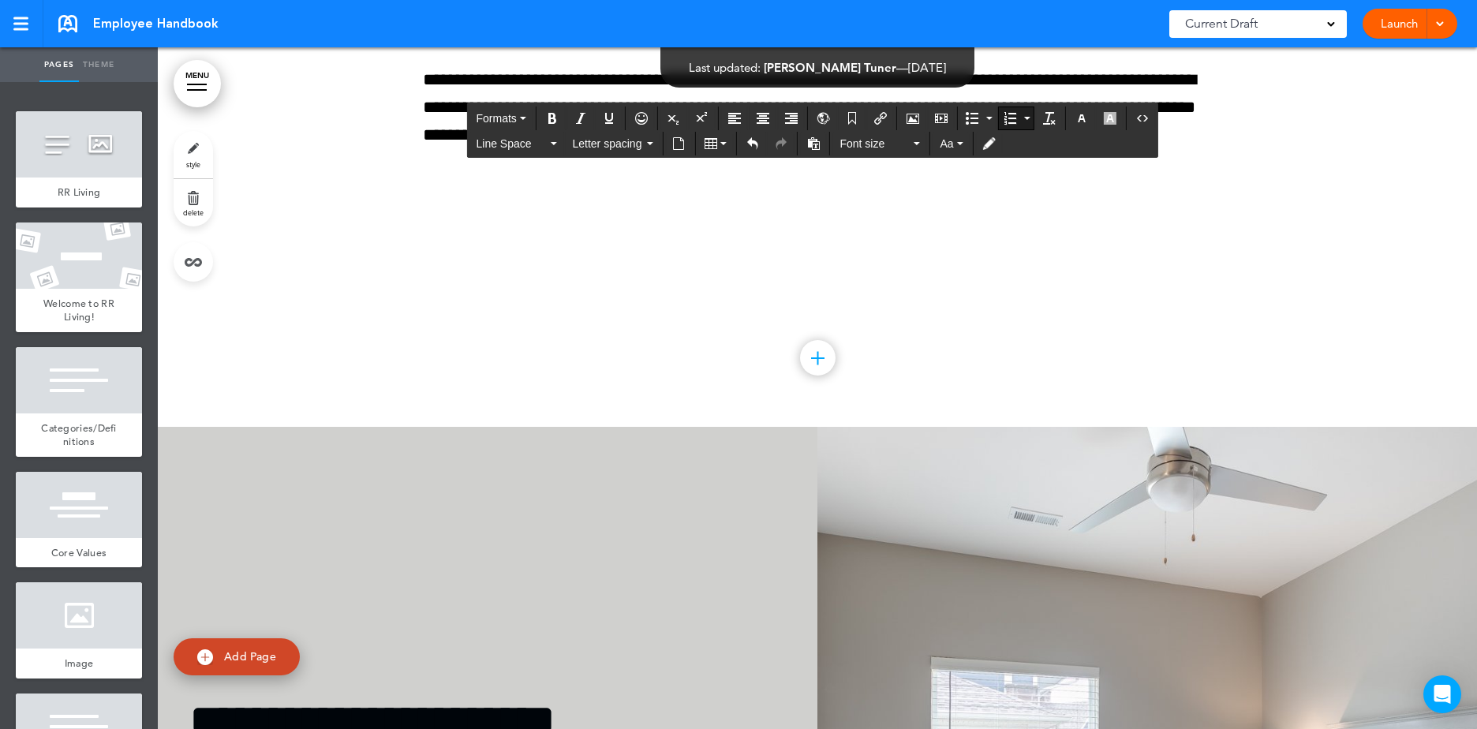
scroll to position [124781, 0]
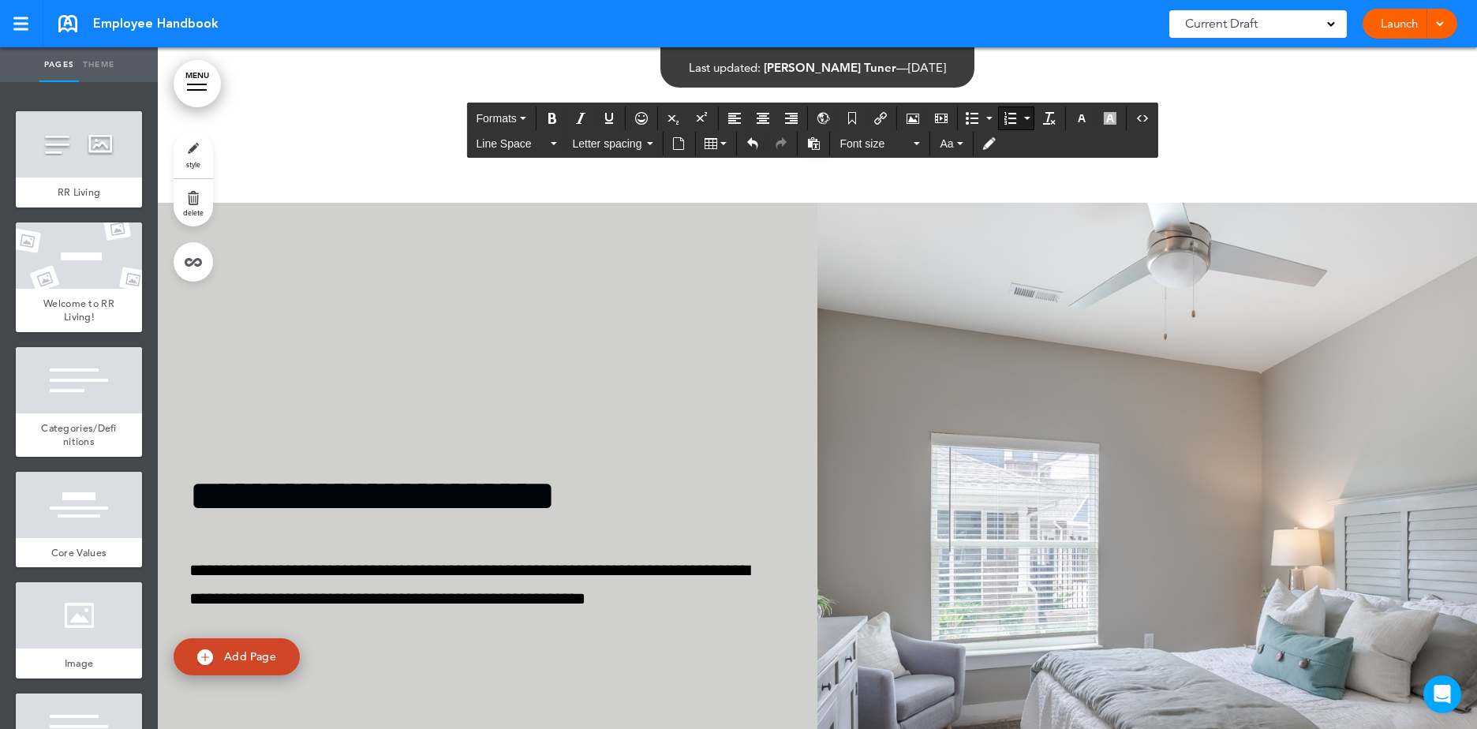
scroll to position [124939, 0]
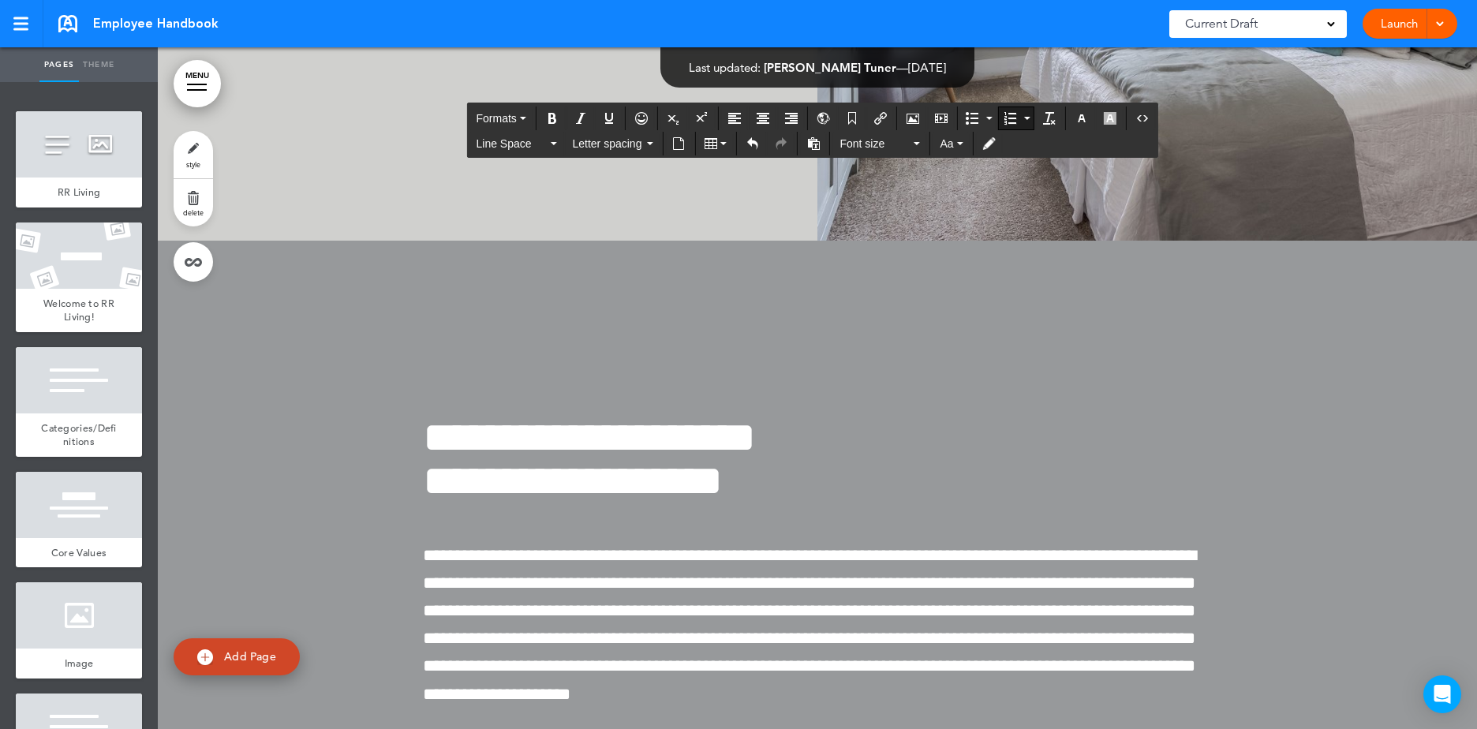
scroll to position [125728, 0]
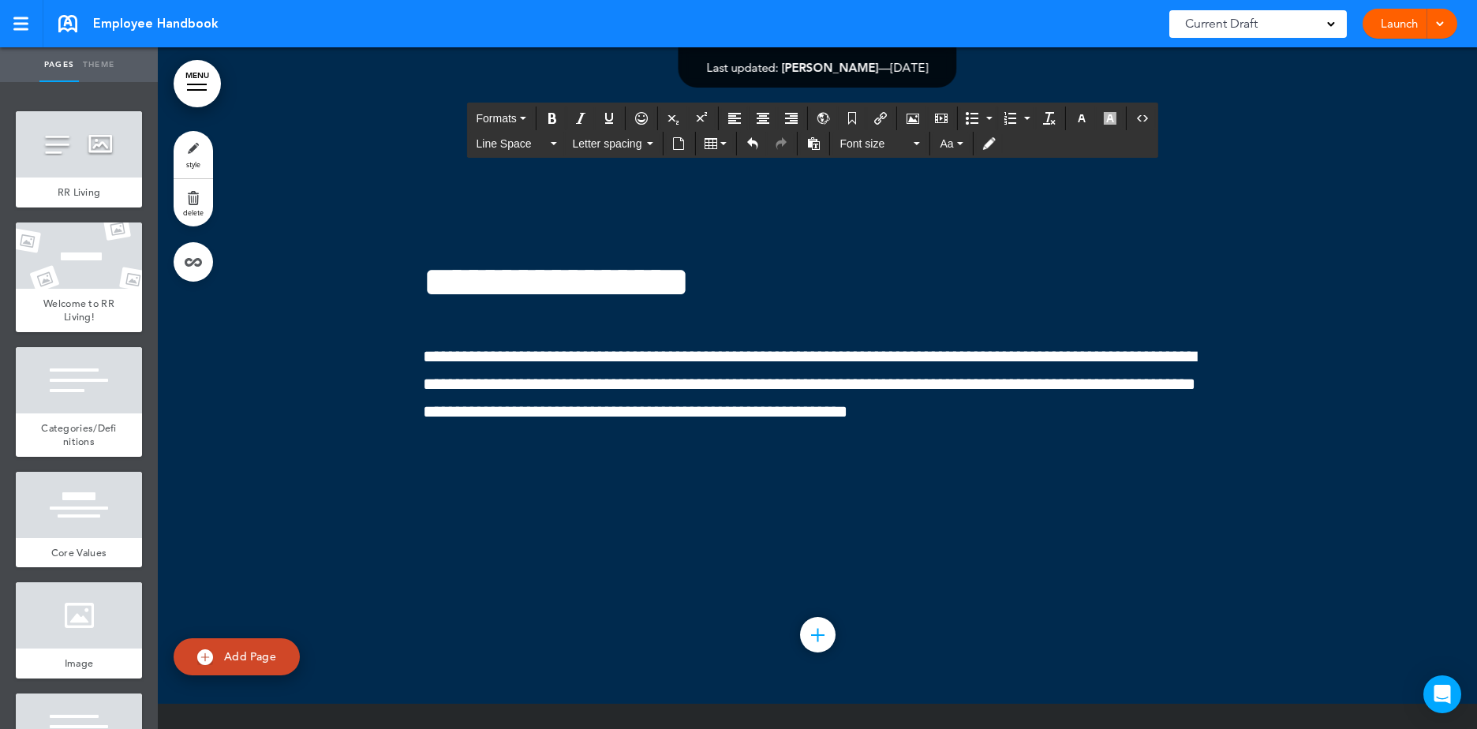
scroll to position [126438, 0]
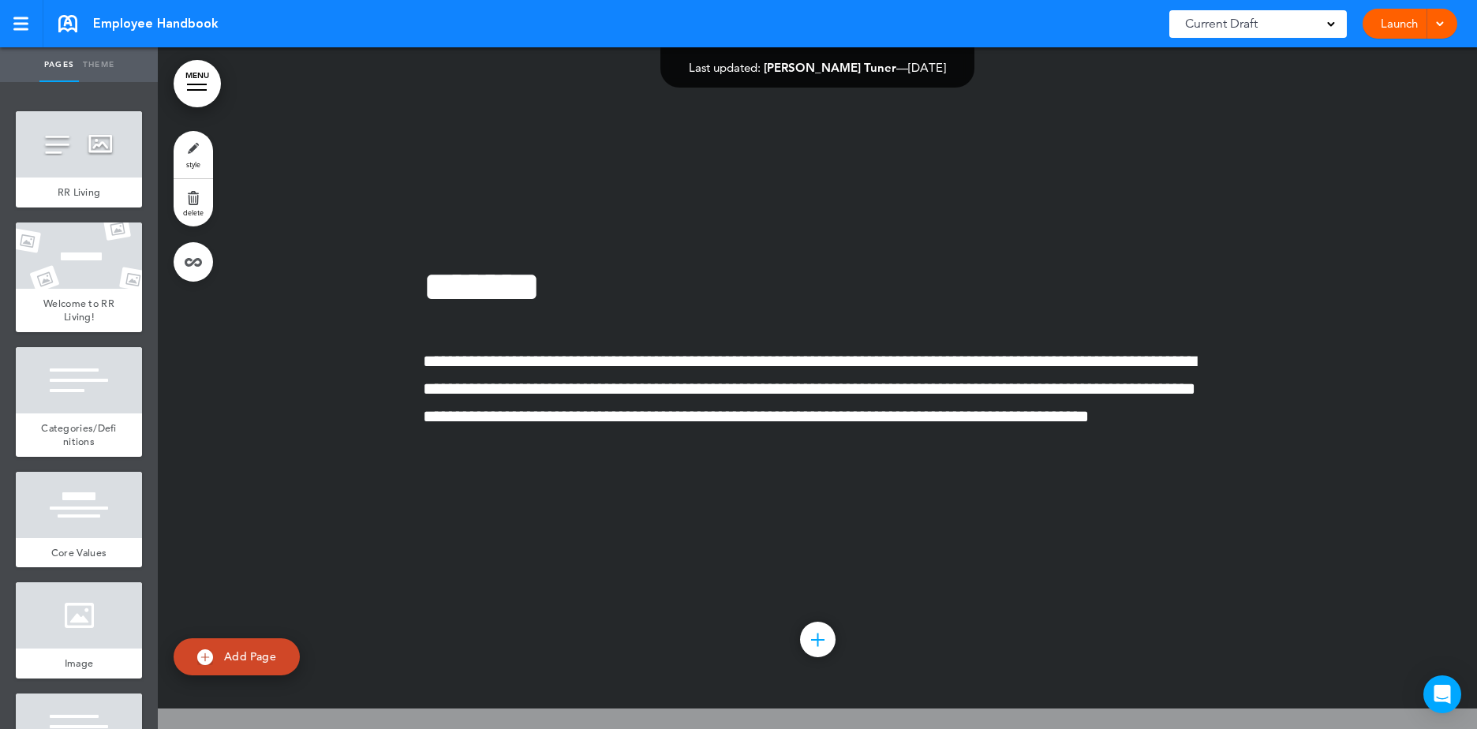
scroll to position [127148, 0]
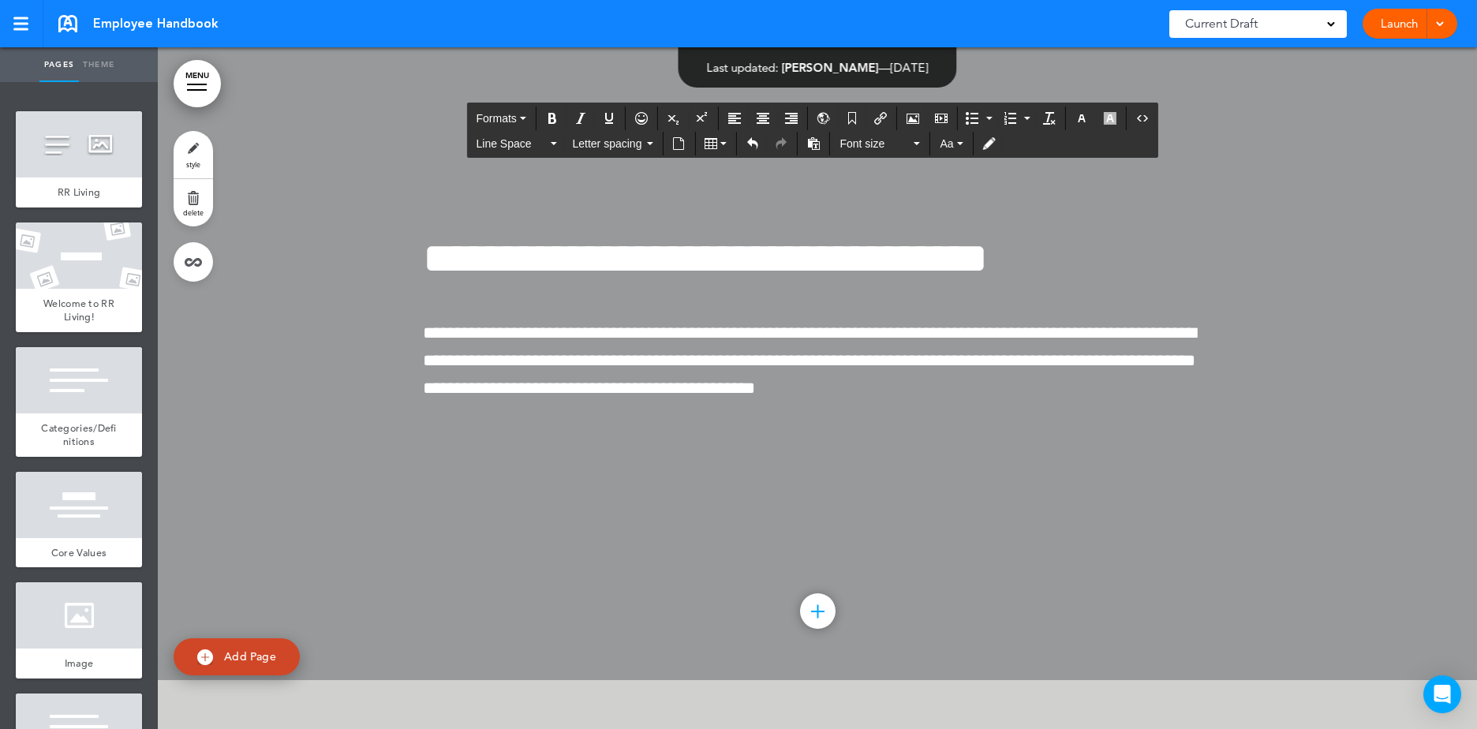
scroll to position [127857, 0]
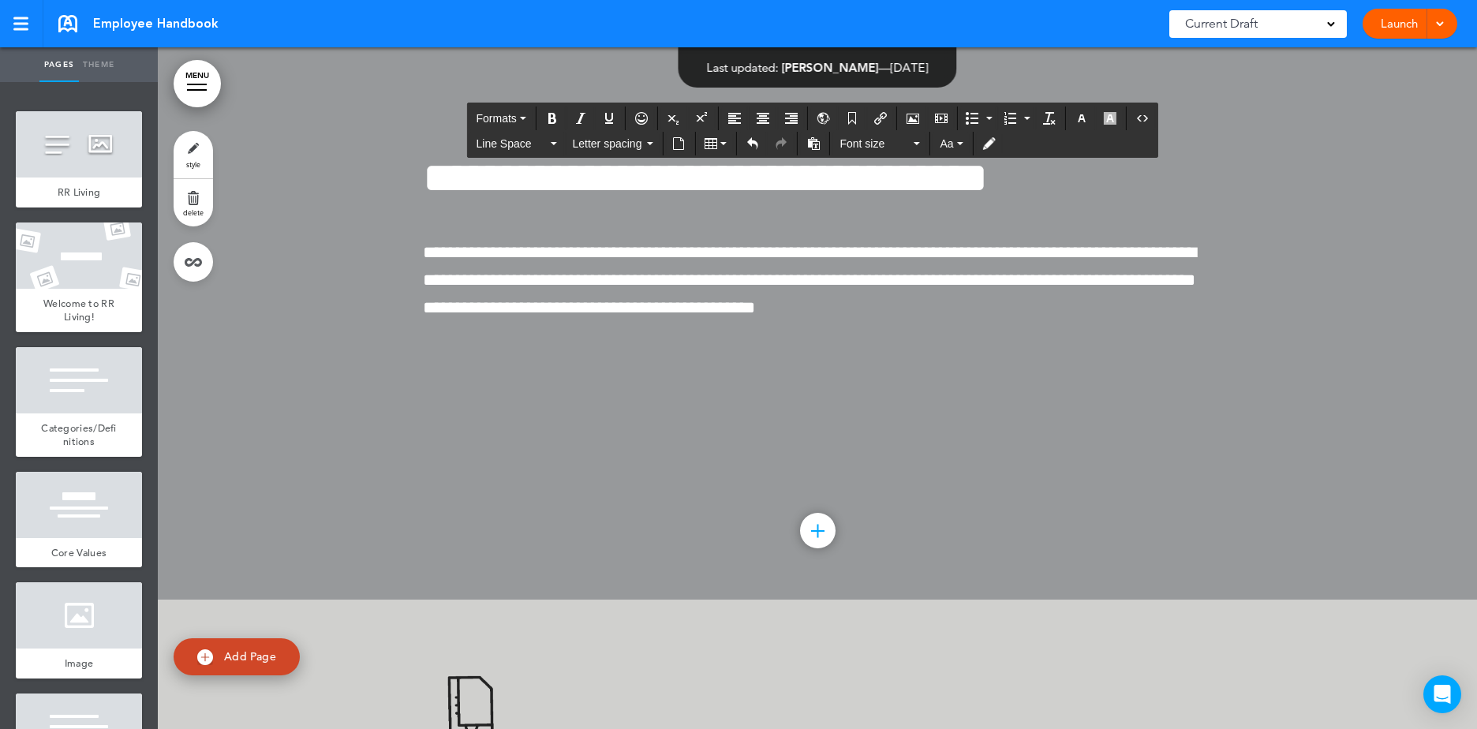
scroll to position [127936, 0]
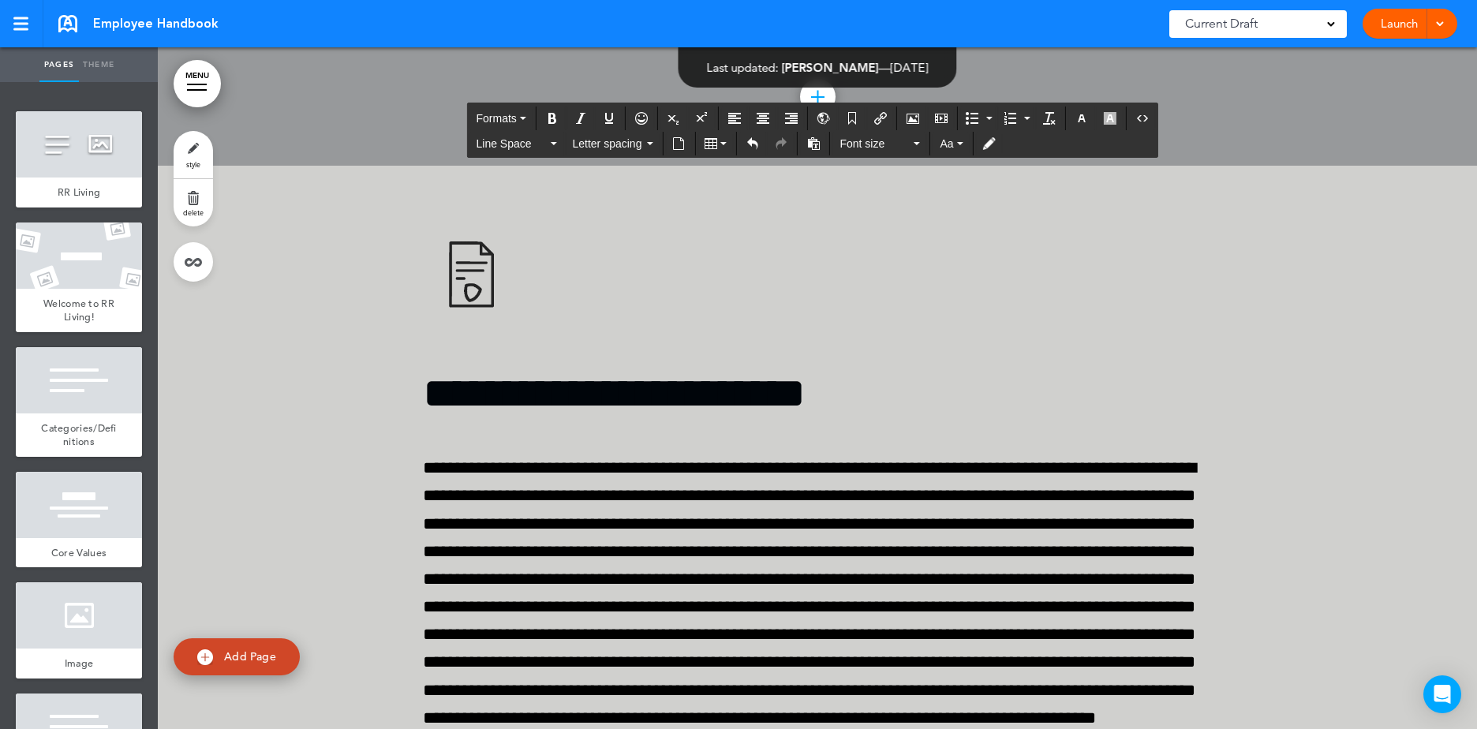
scroll to position [128567, 0]
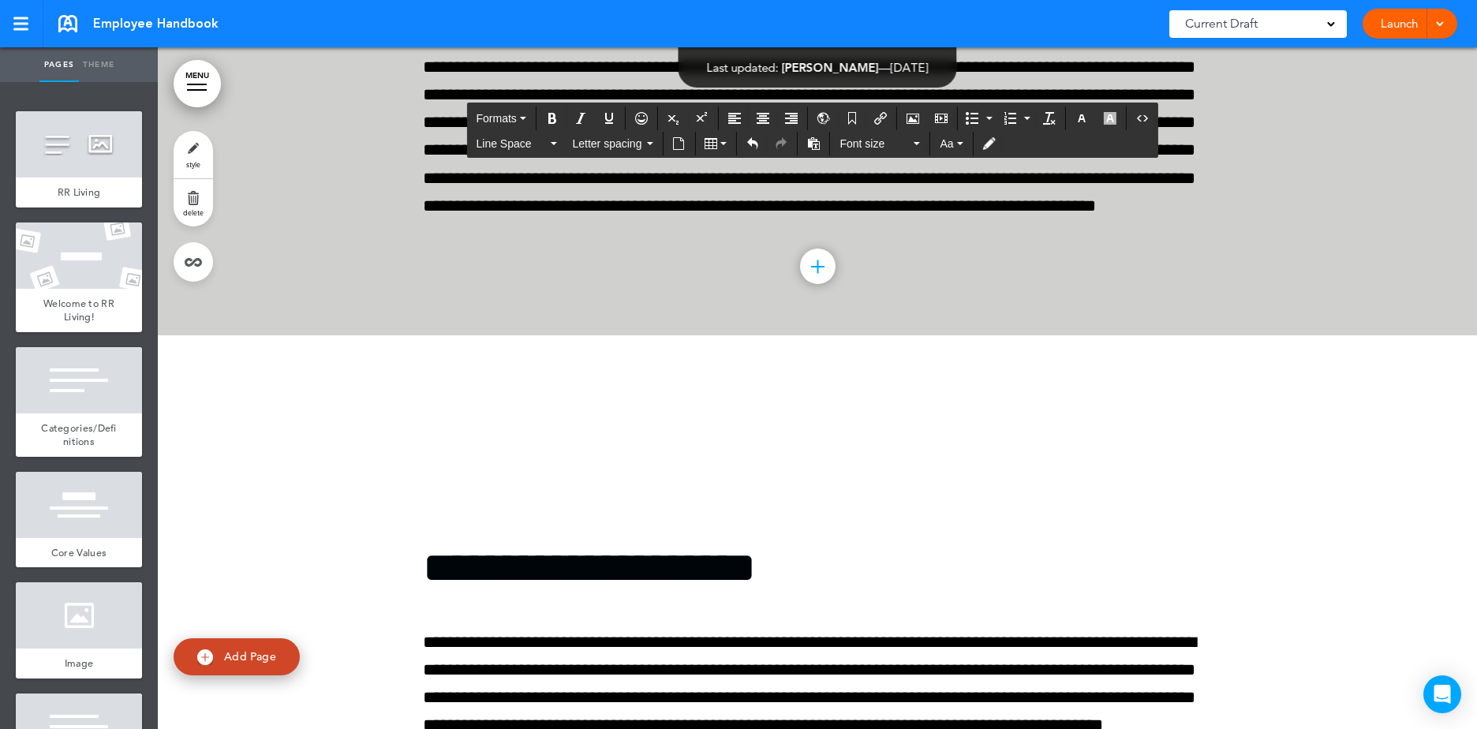
scroll to position [129198, 0]
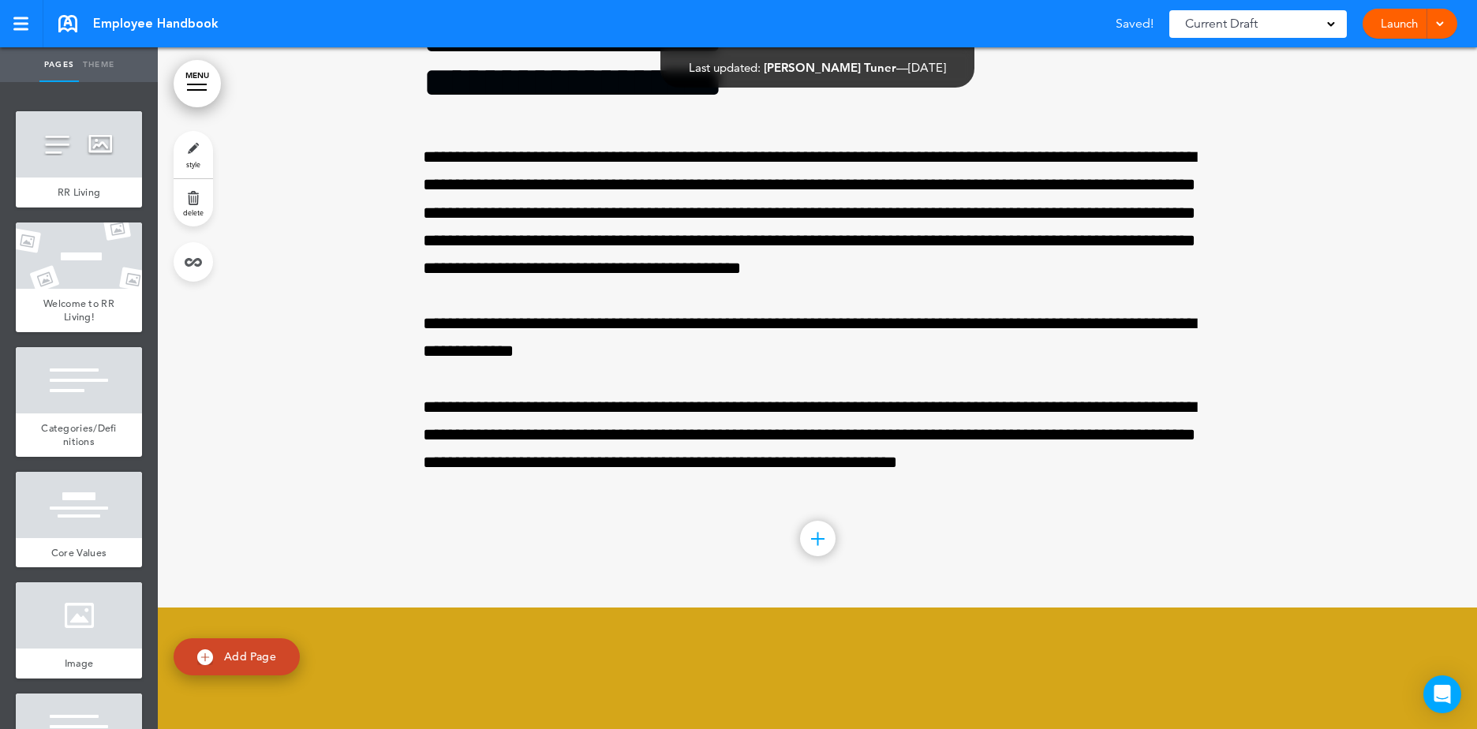
scroll to position [129987, 0]
